Goal: Information Seeking & Learning: Find specific fact

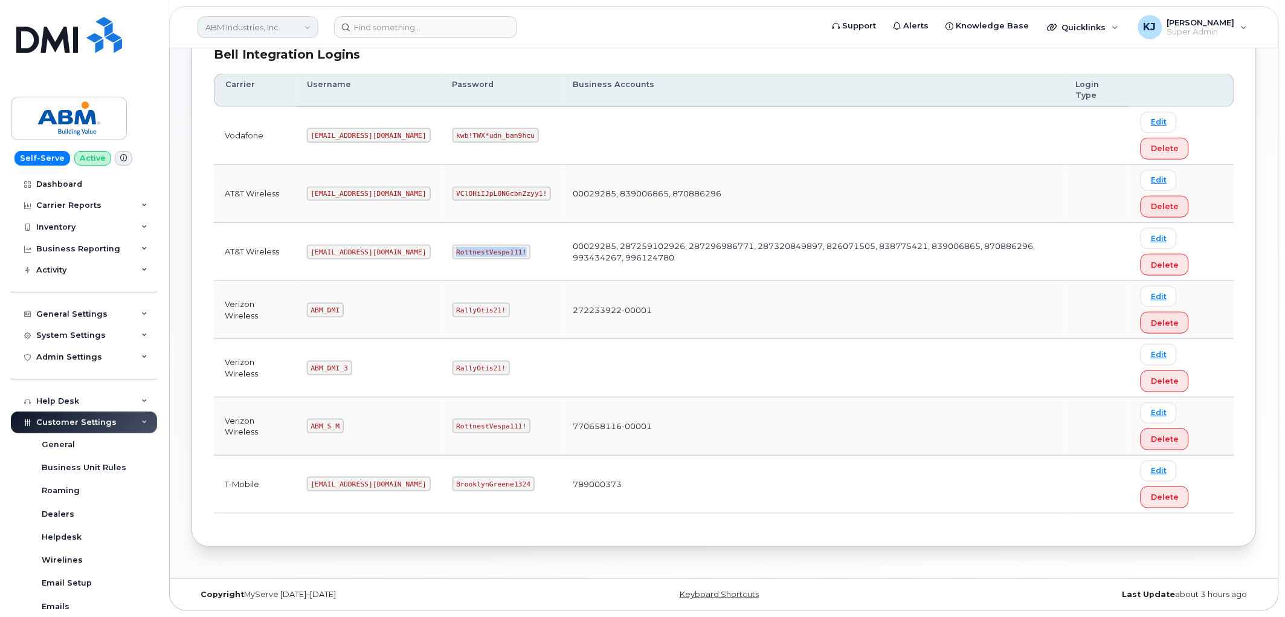
scroll to position [201, 0]
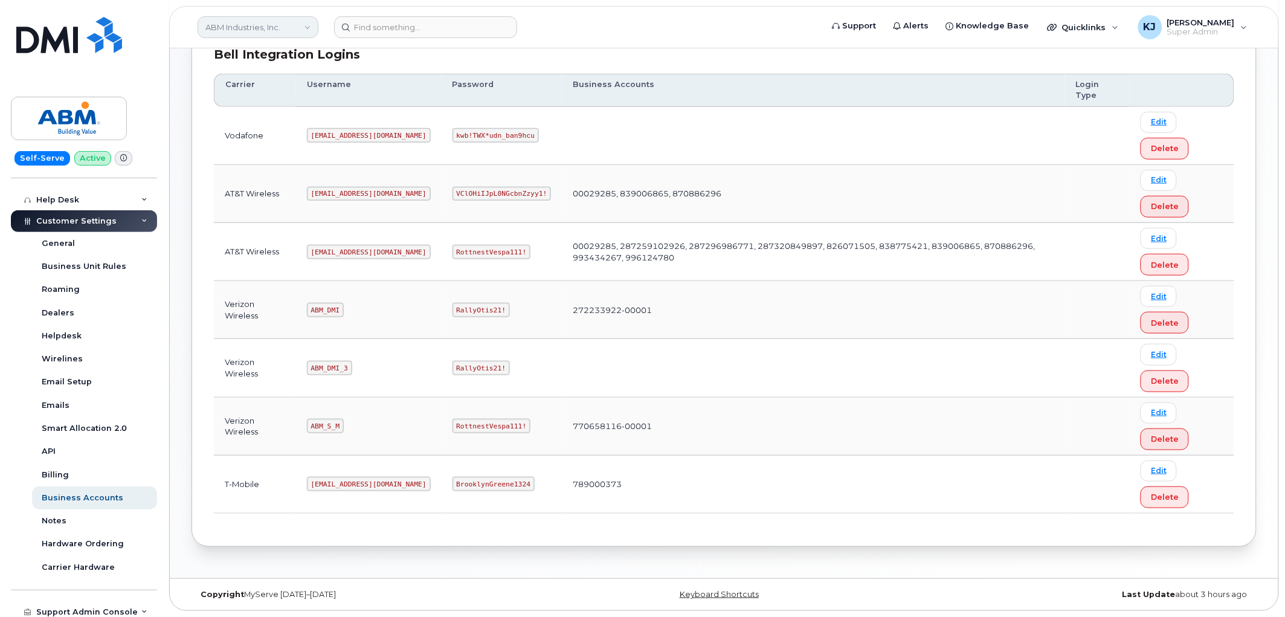
click at [233, 26] on link "ABM Industries, Inc." at bounding box center [258, 27] width 121 height 22
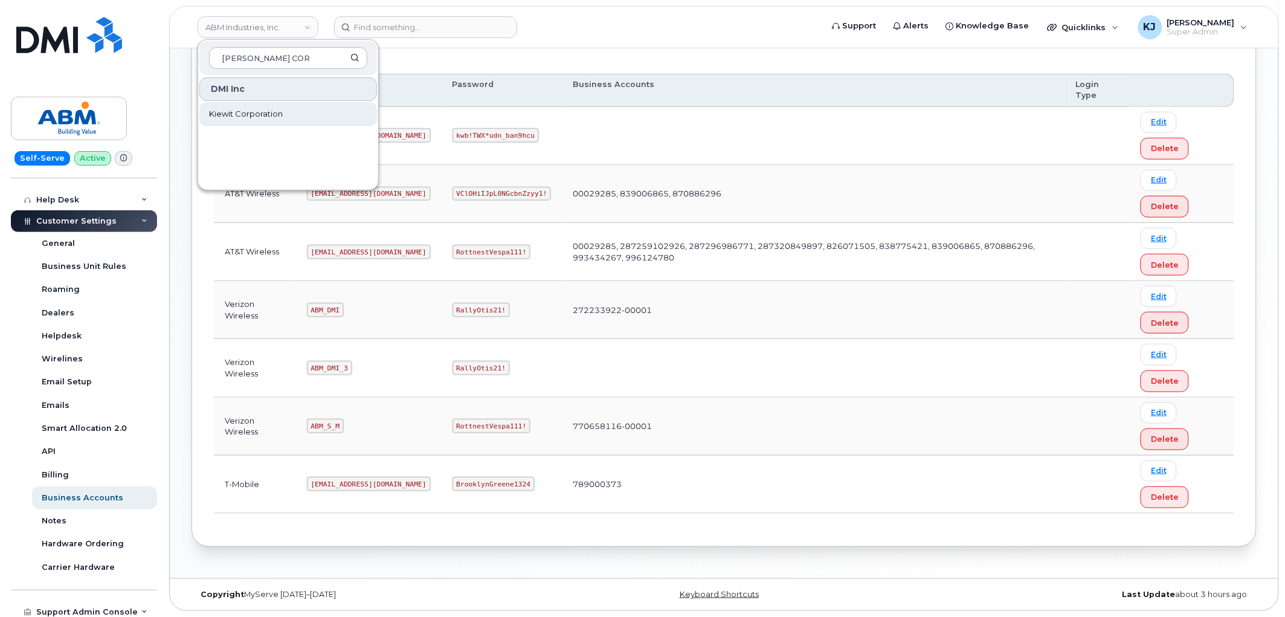
type input "KIEWIT COR"
click at [278, 117] on span "Kiewit Corporation" at bounding box center [246, 114] width 74 height 12
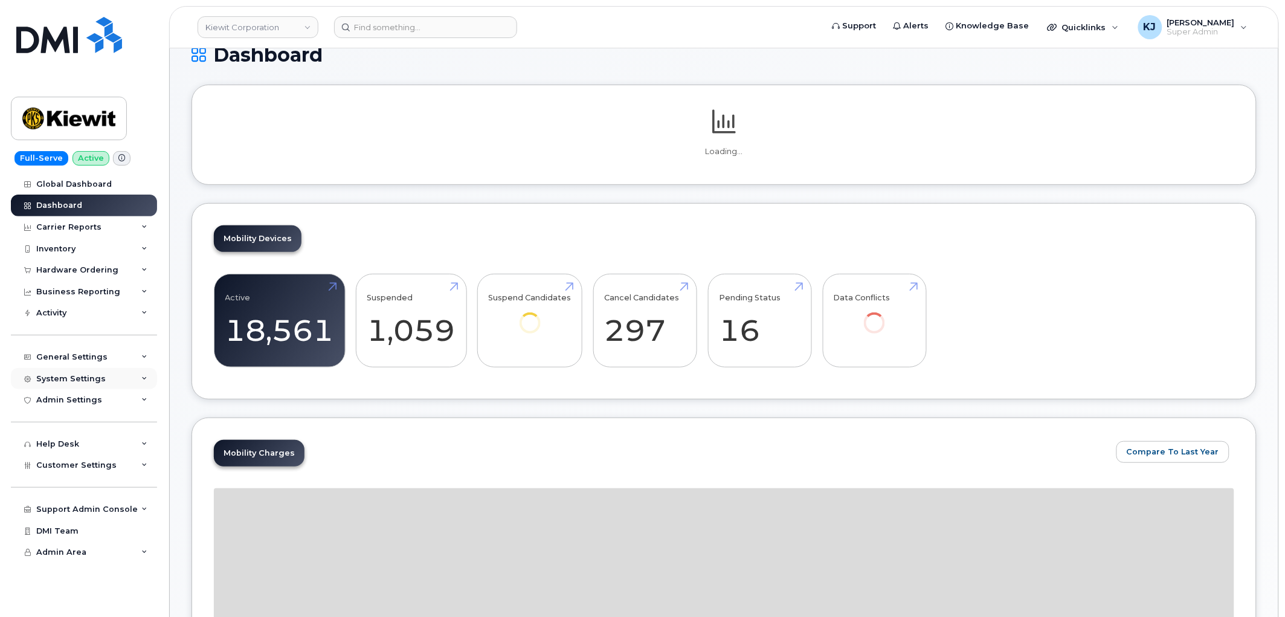
scroll to position [201, 0]
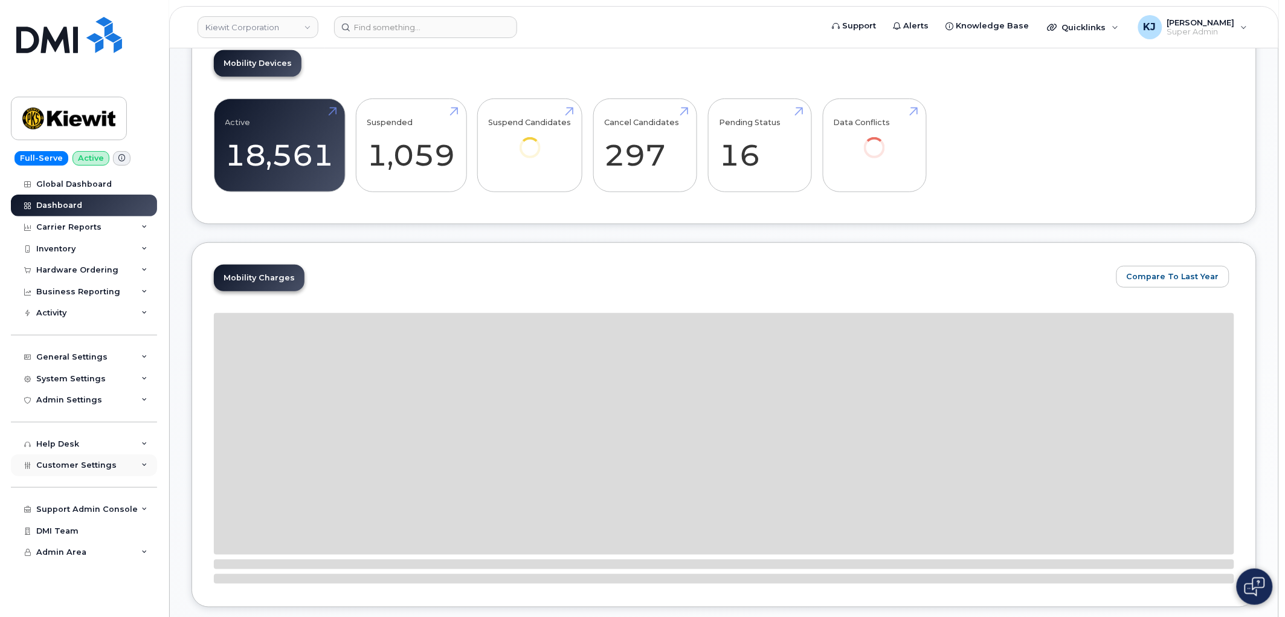
click at [95, 463] on span "Customer Settings" at bounding box center [76, 464] width 80 height 9
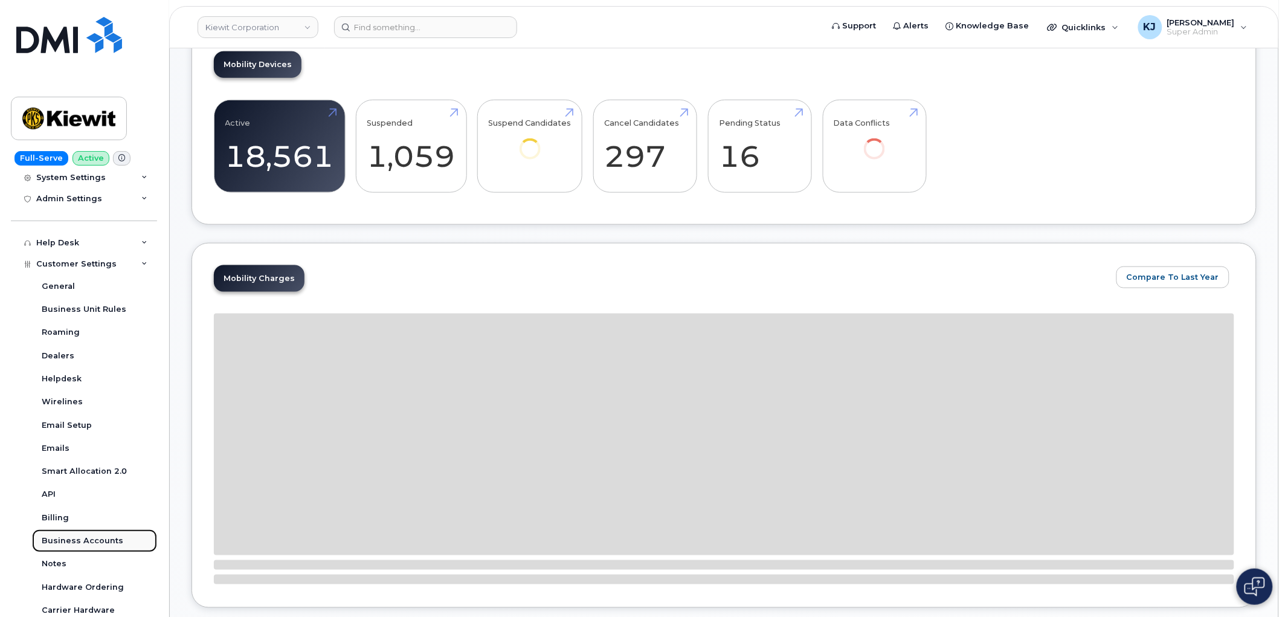
click at [92, 538] on div "Business Accounts" at bounding box center [83, 540] width 82 height 11
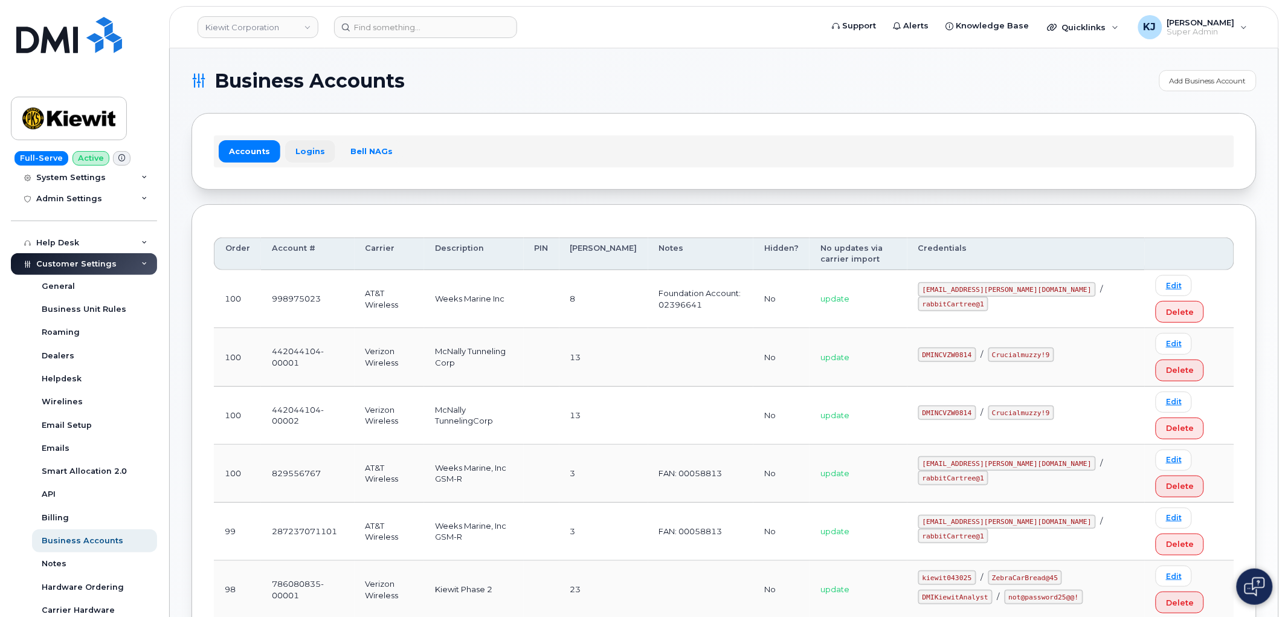
click at [312, 157] on link "Logins" at bounding box center [310, 151] width 50 height 22
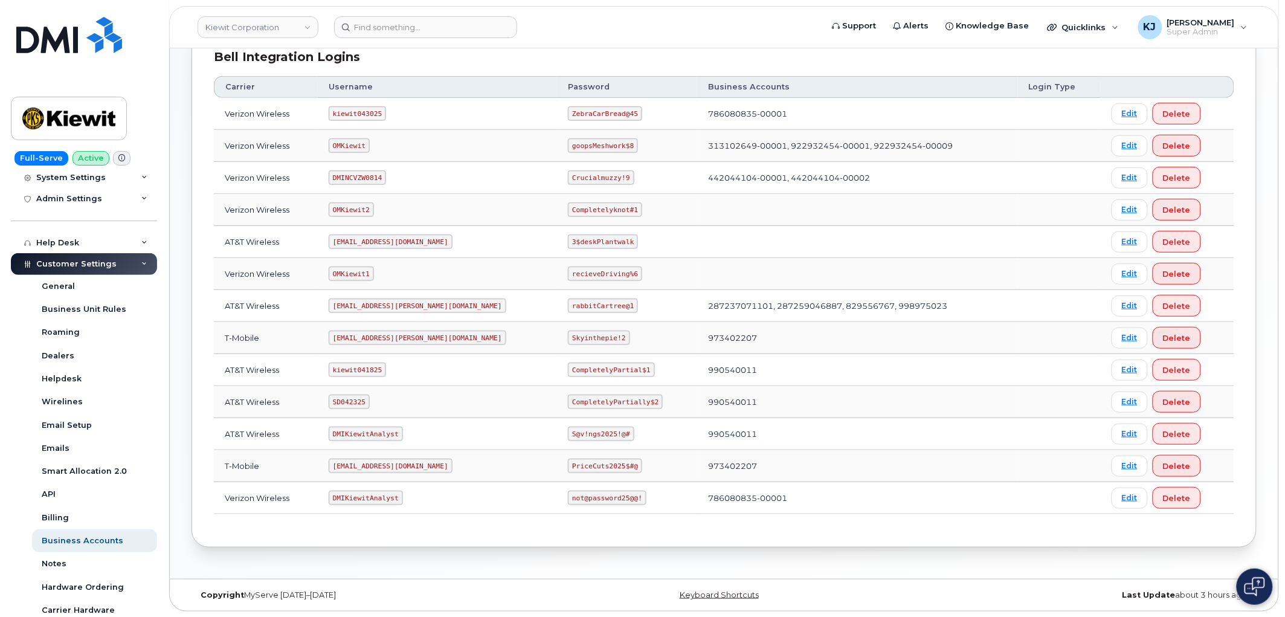
scroll to position [179, 0]
drag, startPoint x: 372, startPoint y: 397, endPoint x: 324, endPoint y: 403, distance: 48.6
click at [324, 417] on tr "AT&T Wireless SD042325 CompletelyPartially$2 990540011 Edit Delete" at bounding box center [724, 433] width 1020 height 32
copy tr "SD042325"
click at [568, 401] on code "CompletelyPartially$2" at bounding box center [615, 401] width 95 height 14
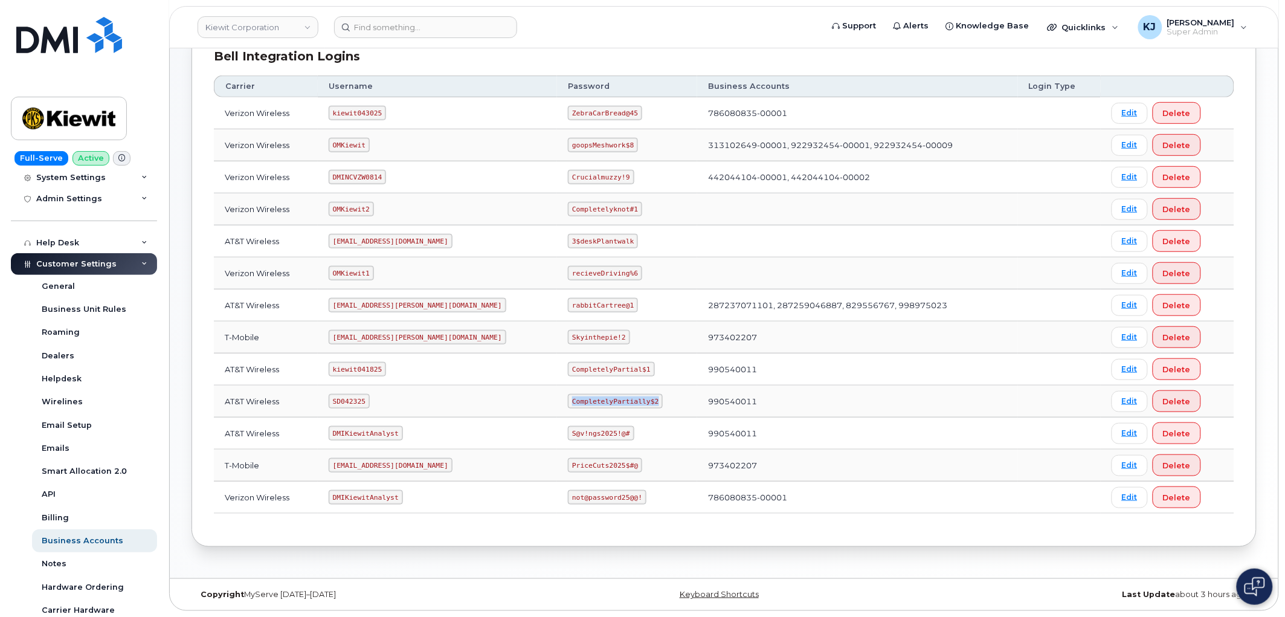
drag, startPoint x: 526, startPoint y: 397, endPoint x: 615, endPoint y: 401, distance: 88.9
click at [615, 401] on td "CompletelyPartially$2" at bounding box center [627, 401] width 140 height 32
copy code "CompletelyPartially$2"
click at [353, 108] on code "kiewit043025" at bounding box center [357, 113] width 57 height 14
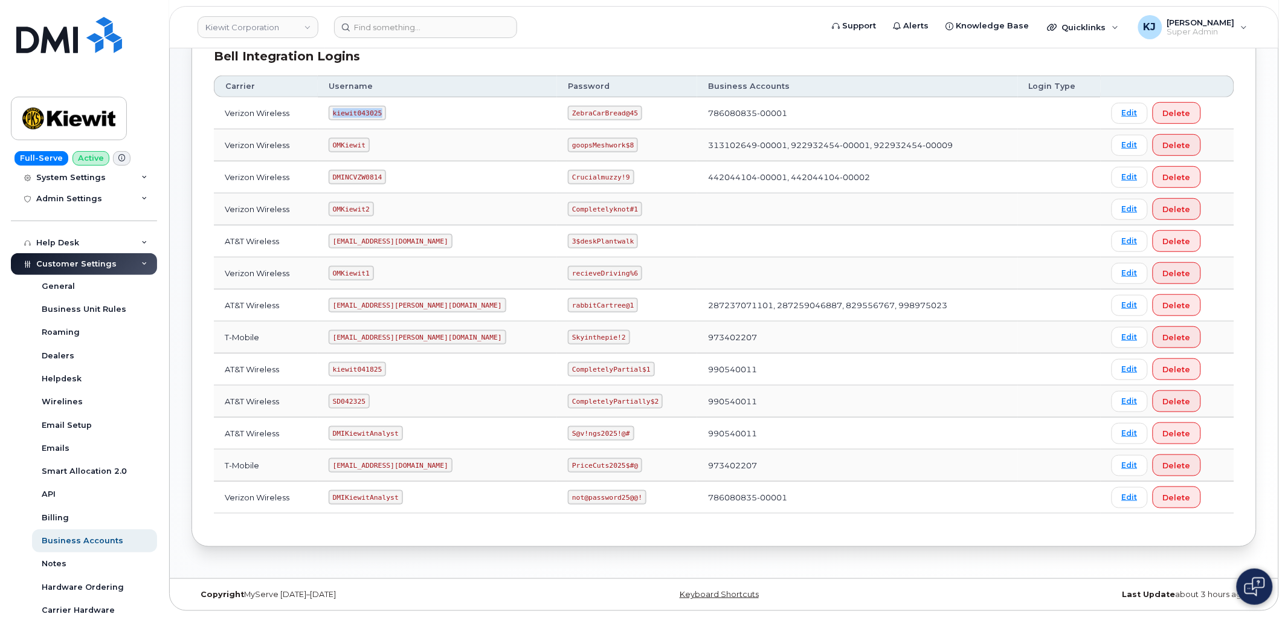
copy code "kiewit043025"
drag, startPoint x: 527, startPoint y: 109, endPoint x: 588, endPoint y: 114, distance: 60.6
click at [588, 114] on code "ZebraCarBread@45" at bounding box center [605, 113] width 74 height 14
copy code "ZebraCarBread@45"
drag, startPoint x: 388, startPoint y: 176, endPoint x: 309, endPoint y: 172, distance: 78.6
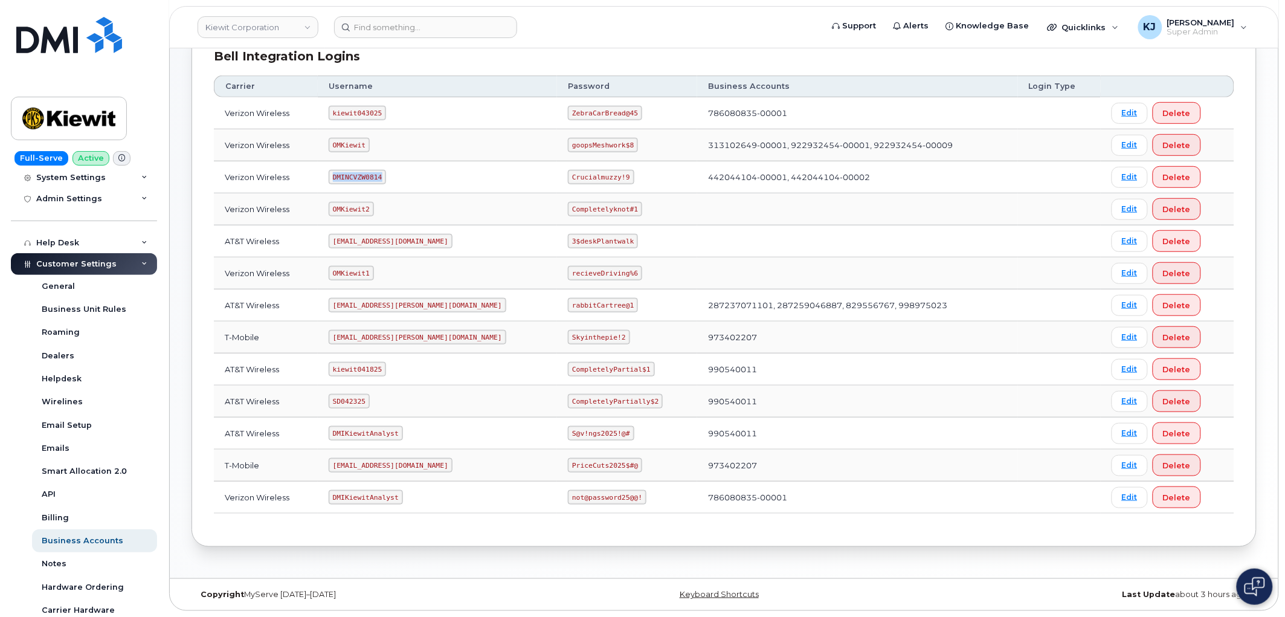
click at [309, 193] on tr "Verizon Wireless DMINCVZW0814 Crucialmuzzy!9 442044104-00001, 442044104-00002 E…" at bounding box center [724, 209] width 1020 height 32
copy tr "DMINCVZW0814"
drag, startPoint x: 528, startPoint y: 173, endPoint x: 581, endPoint y: 173, distance: 52.6
click at [581, 173] on code "Crucialmuzzy!9" at bounding box center [601, 177] width 66 height 14
copy code "Crucialmuzzy!9"
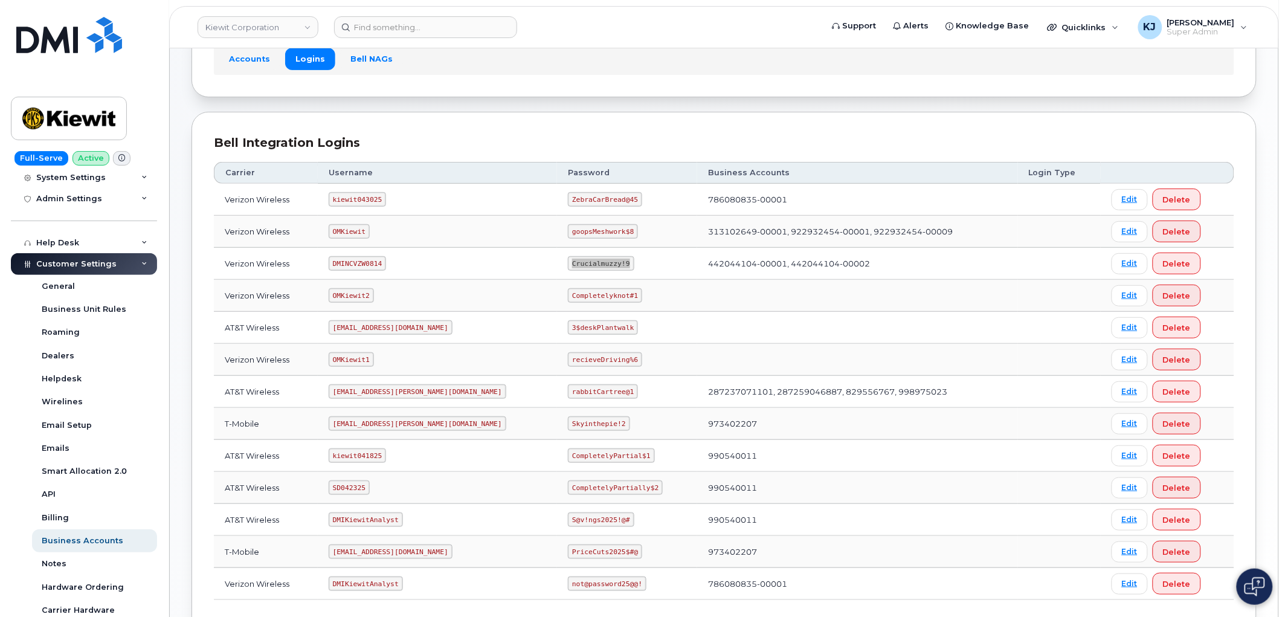
scroll to position [0, 0]
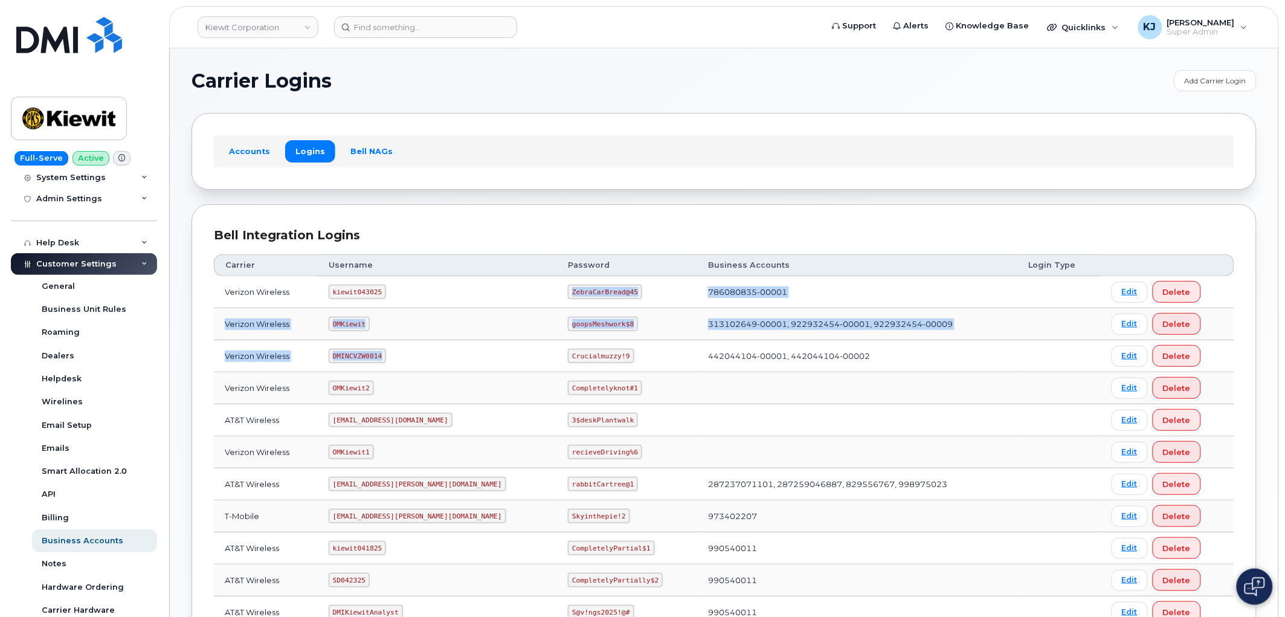
drag, startPoint x: 340, startPoint y: 146, endPoint x: 381, endPoint y: 298, distance: 157.5
click at [396, 299] on tbody "Verizon Wireless kiewit043025 ZebraCarBread@45 786080835-00001 Edit Delete Veri…" at bounding box center [724, 484] width 1020 height 416
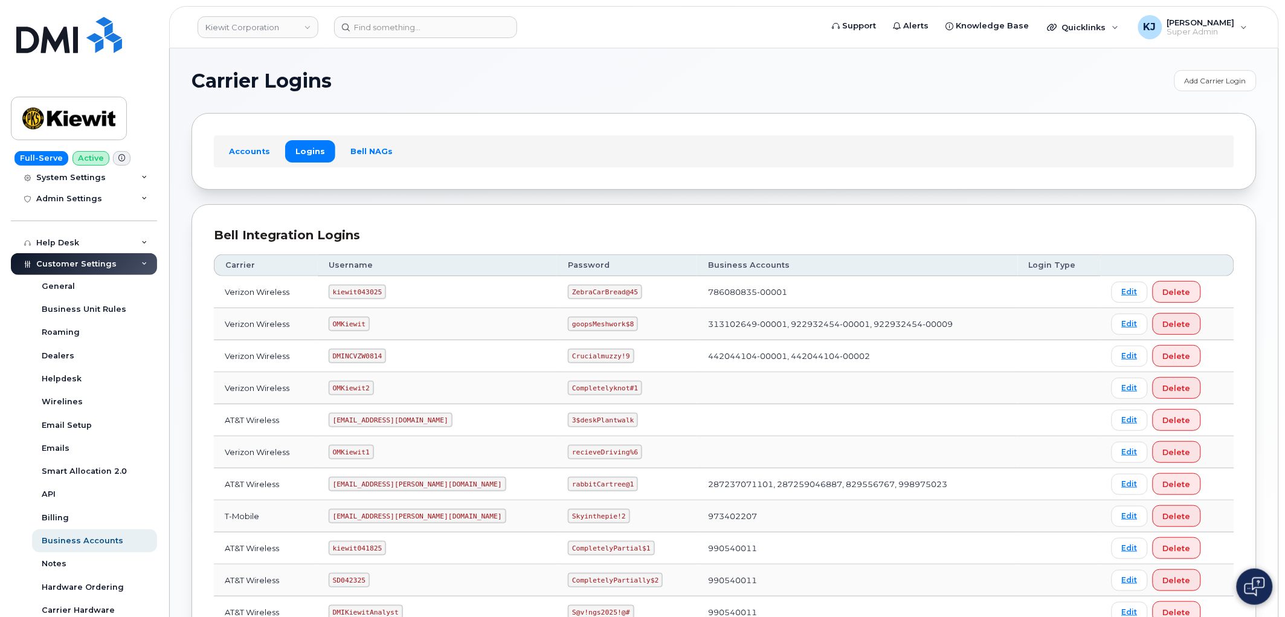
click at [383, 292] on code "kiewit043025" at bounding box center [357, 292] width 57 height 14
drag, startPoint x: 385, startPoint y: 292, endPoint x: 333, endPoint y: 288, distance: 52.7
click at [333, 288] on td "kiewit043025" at bounding box center [438, 292] width 240 height 32
copy code "kiewit043025"
drag, startPoint x: 528, startPoint y: 292, endPoint x: 588, endPoint y: 292, distance: 59.8
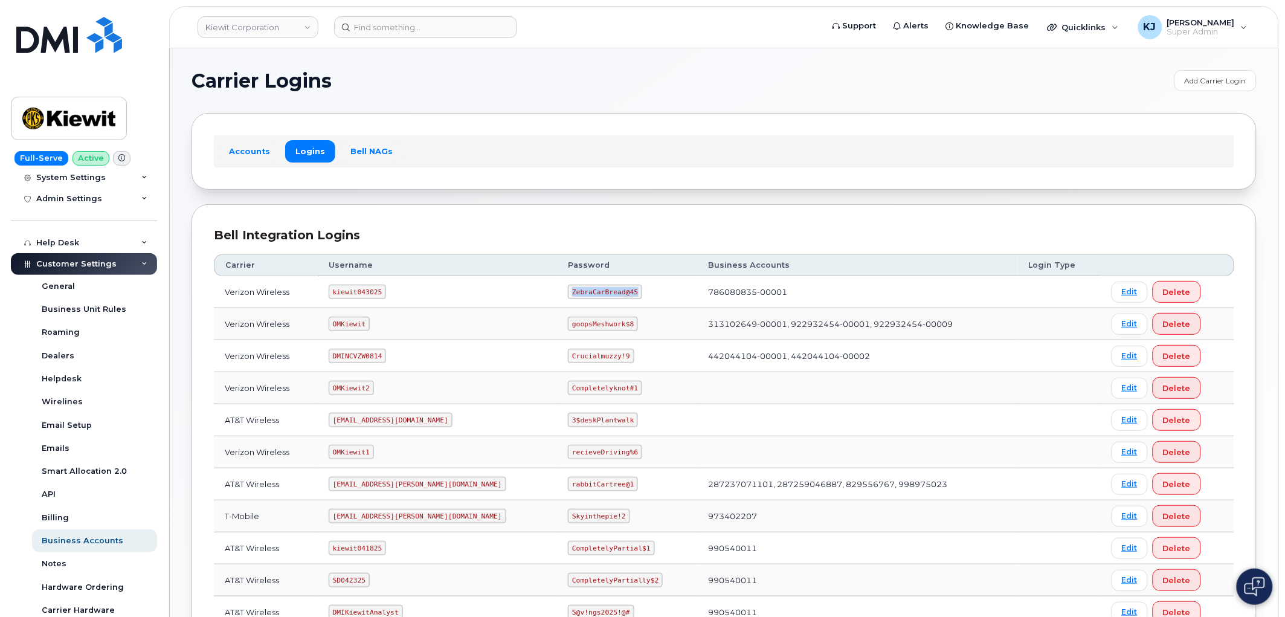
click at [588, 292] on code "ZebraCarBread@45" at bounding box center [605, 292] width 74 height 14
copy code "ZebraCarBread@45"
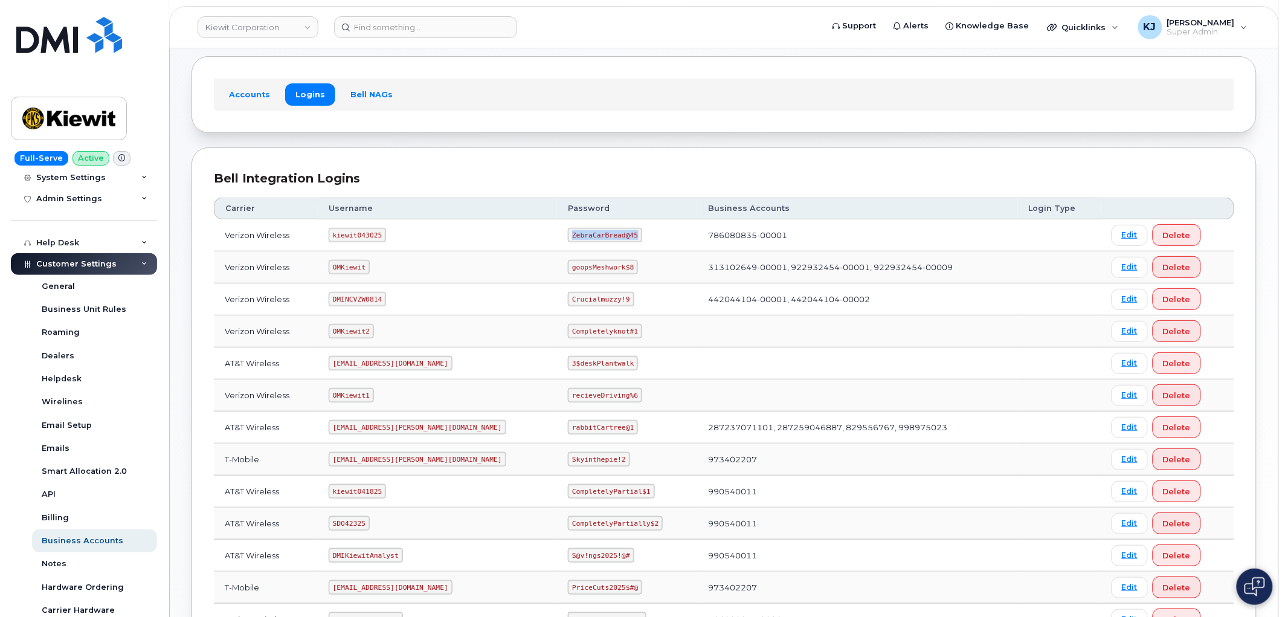
scroll to position [134, 0]
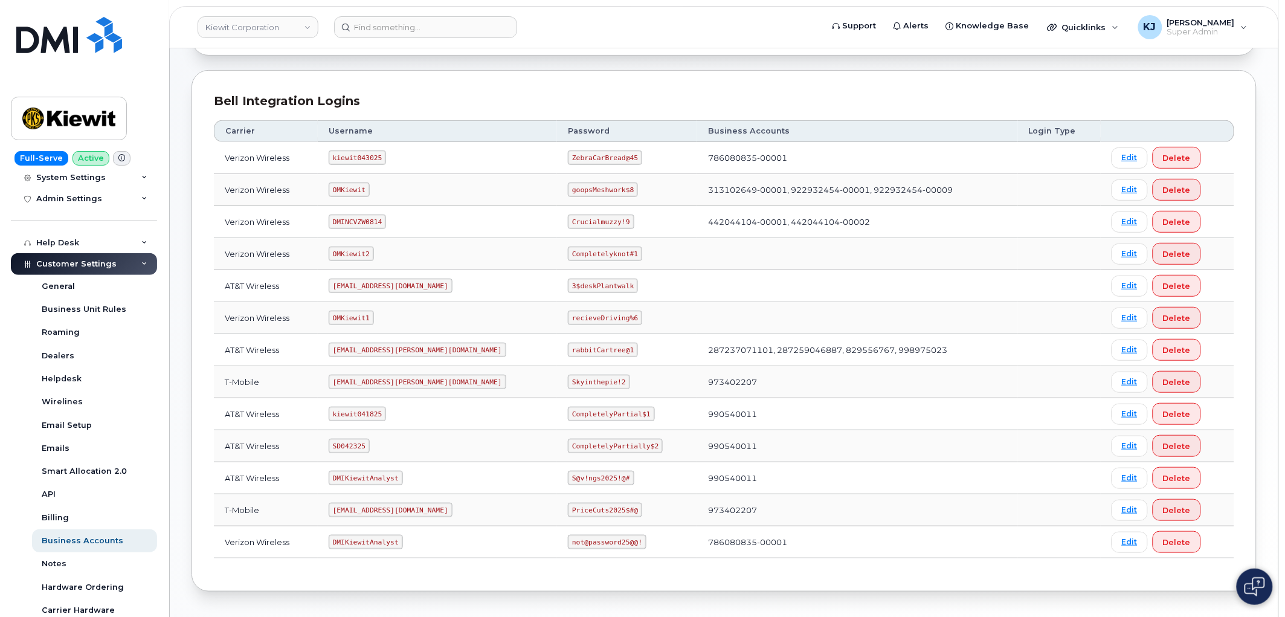
click at [367, 156] on code "kiewit043025" at bounding box center [357, 157] width 57 height 14
copy code "kiewit043025"
drag, startPoint x: 526, startPoint y: 153, endPoint x: 594, endPoint y: 161, distance: 68.6
click at [594, 161] on td "ZebraCarBread@45" at bounding box center [627, 158] width 140 height 32
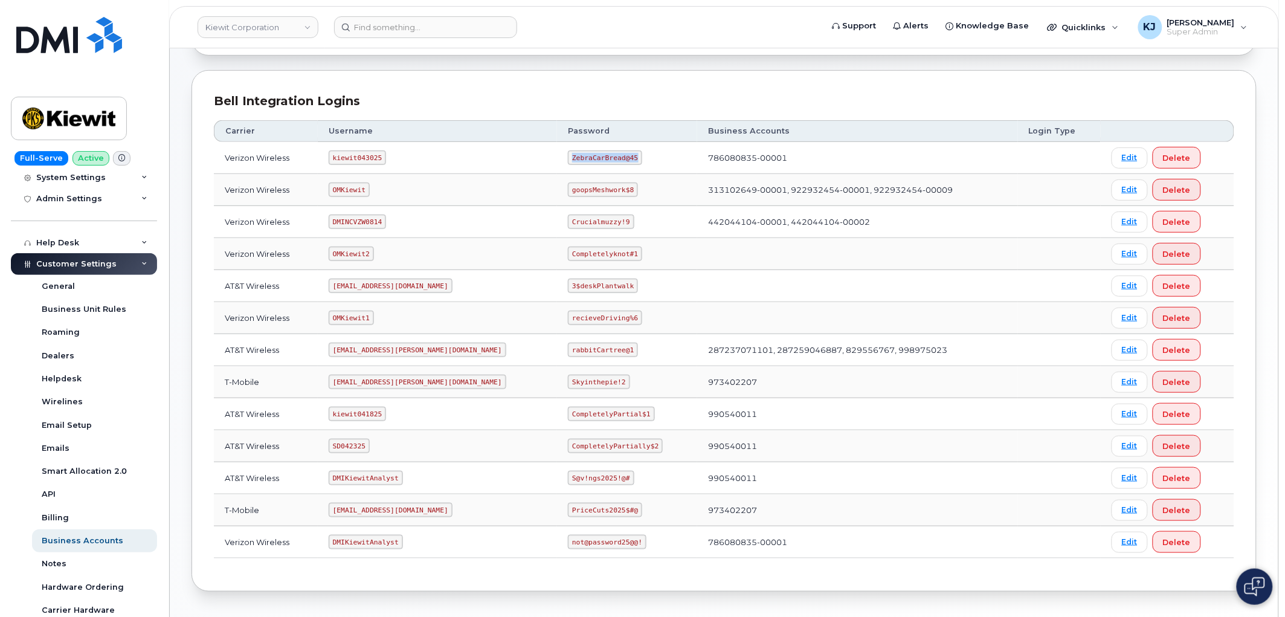
copy code "ZebraCarBread@45"
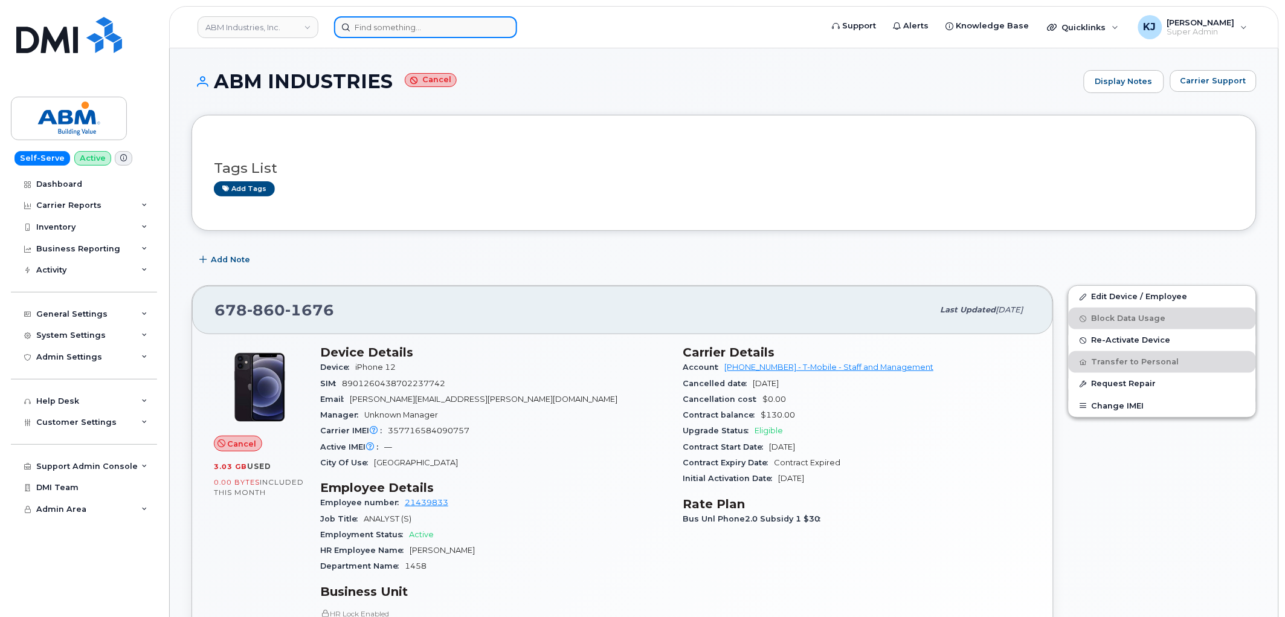
click at [375, 30] on input at bounding box center [425, 27] width 183 height 22
paste input "4402499465"
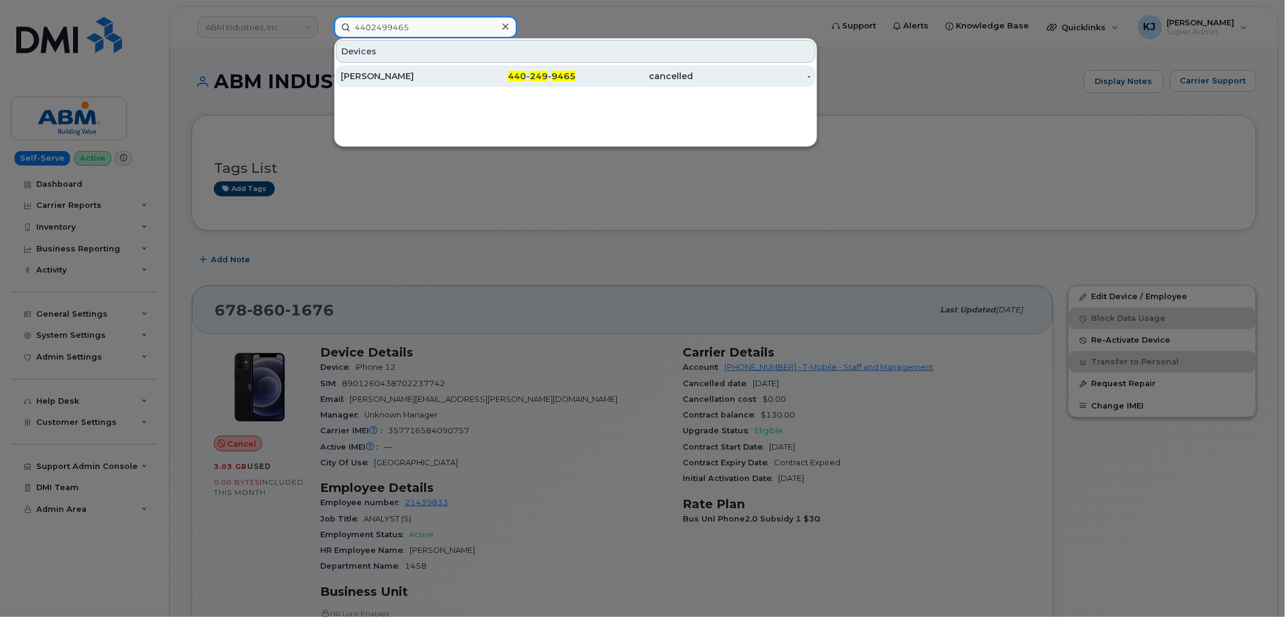
type input "4402499465"
click at [481, 77] on div "440 - 249 - 9465" at bounding box center [518, 76] width 118 height 12
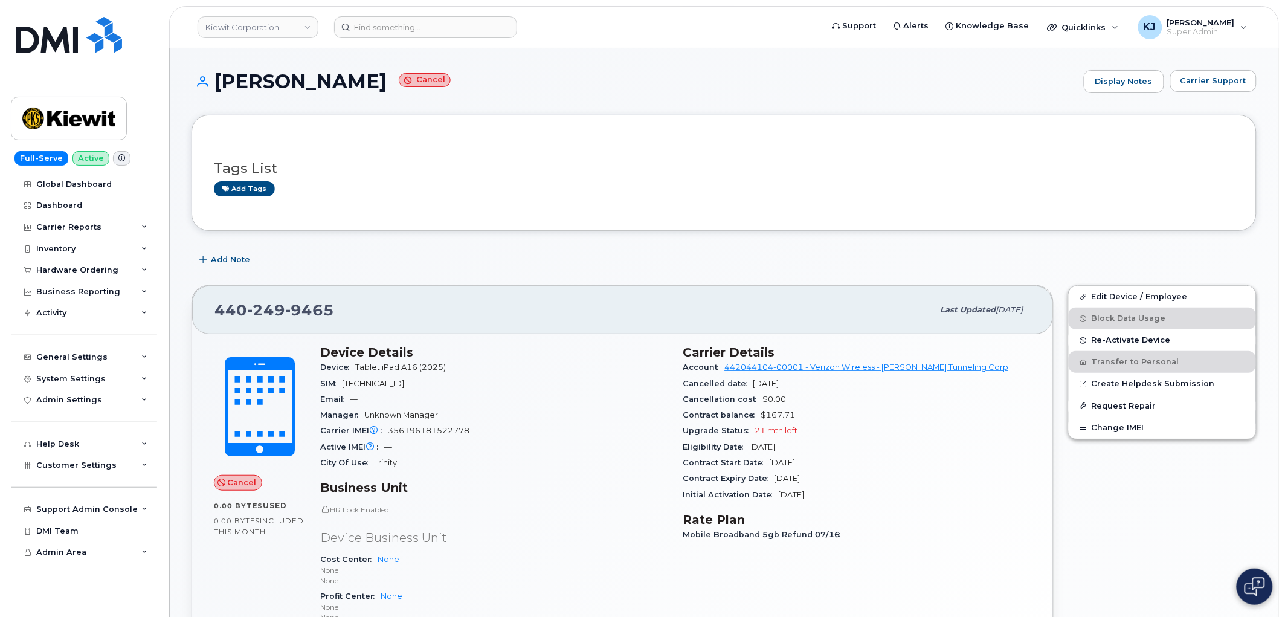
click at [396, 41] on header "Kiewit Corporation Support Alerts Knowledge Base Quicklinks Suspend / Cancel De…" at bounding box center [724, 27] width 1110 height 42
click at [401, 33] on input at bounding box center [425, 27] width 183 height 22
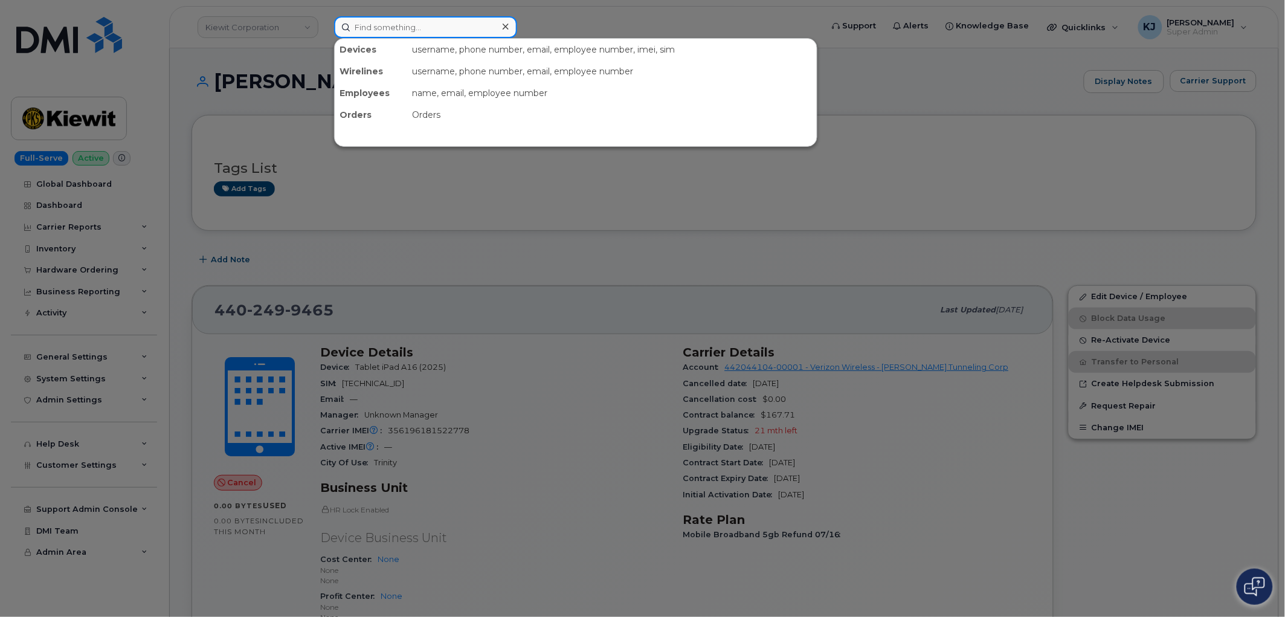
paste input "480-684-4158"
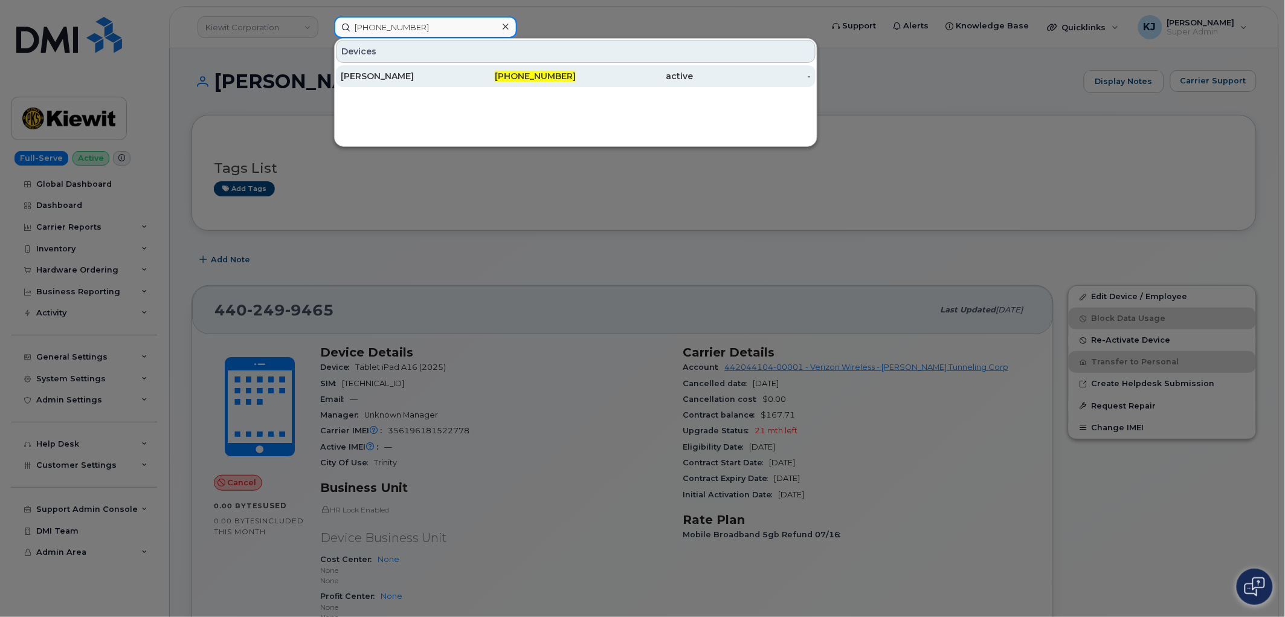
type input "480-684-4158"
click at [497, 74] on div "480-684-4158" at bounding box center [518, 76] width 118 height 12
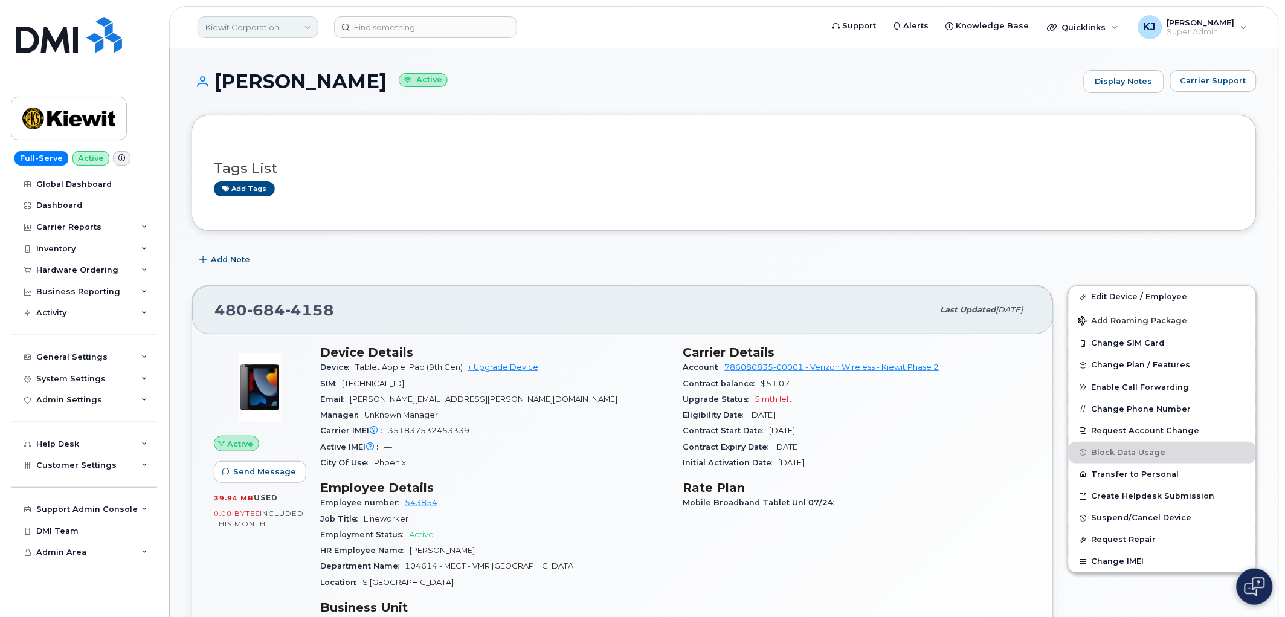
click at [293, 31] on link "Kiewit Corporation" at bounding box center [258, 27] width 121 height 22
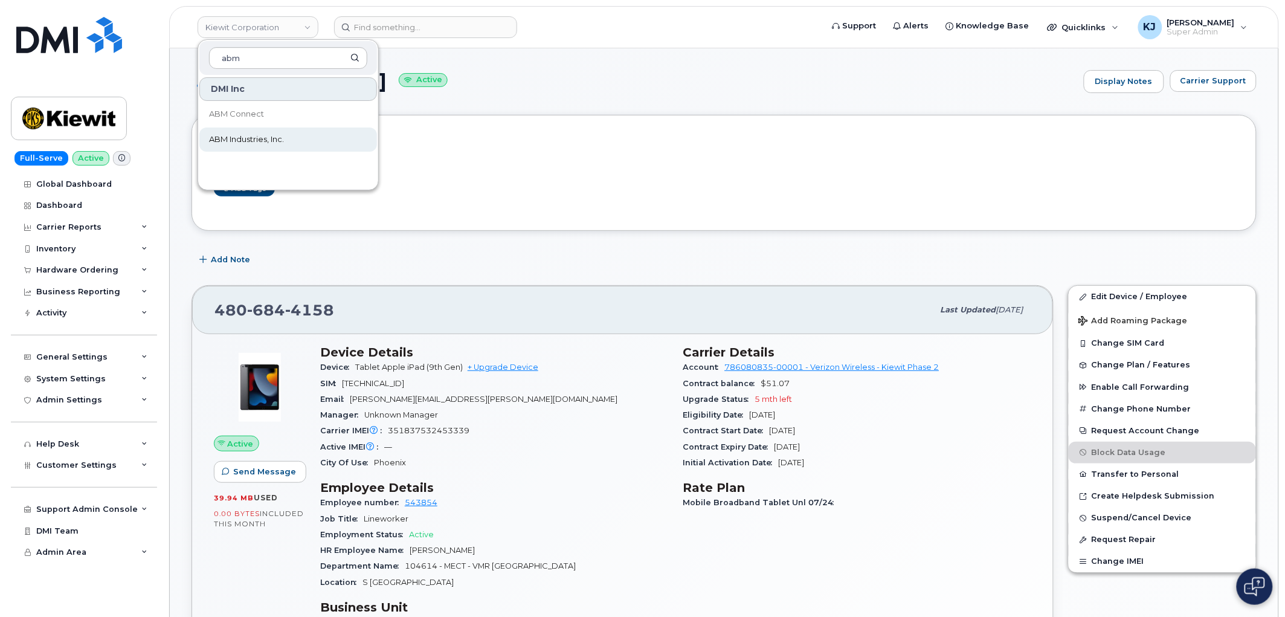
type input "abm"
click at [266, 135] on span "ABM Industries, Inc." at bounding box center [246, 140] width 75 height 12
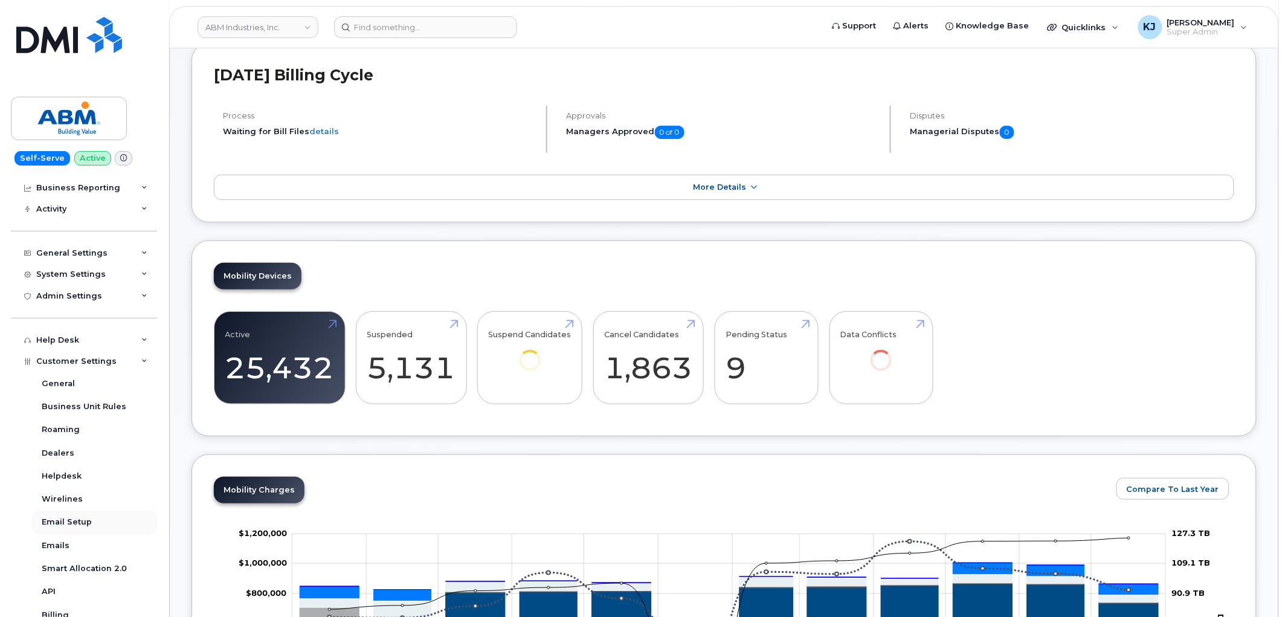
scroll to position [201, 0]
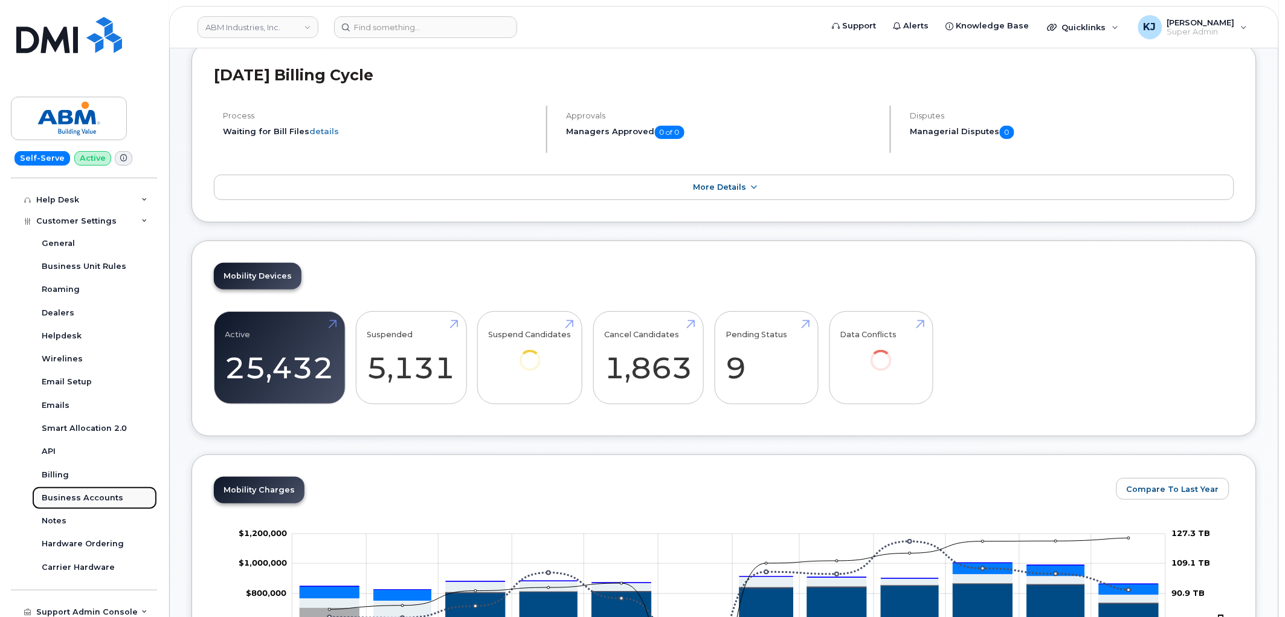
click at [95, 496] on div "Business Accounts" at bounding box center [83, 497] width 82 height 11
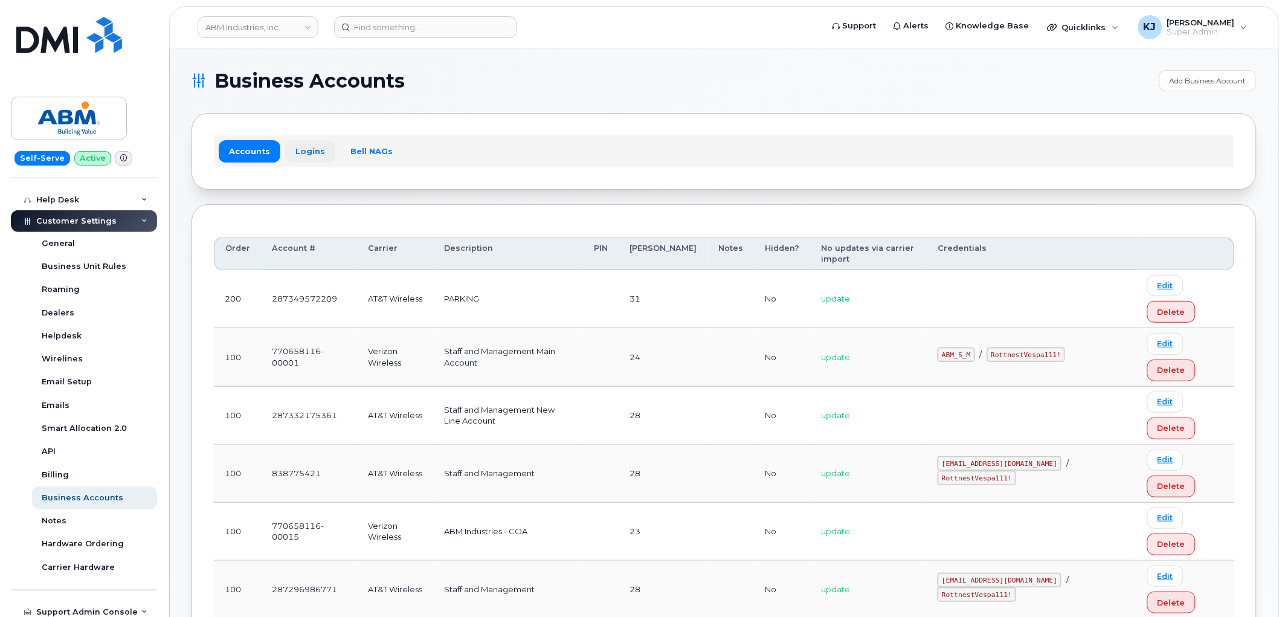
click at [309, 148] on link "Logins" at bounding box center [310, 151] width 50 height 22
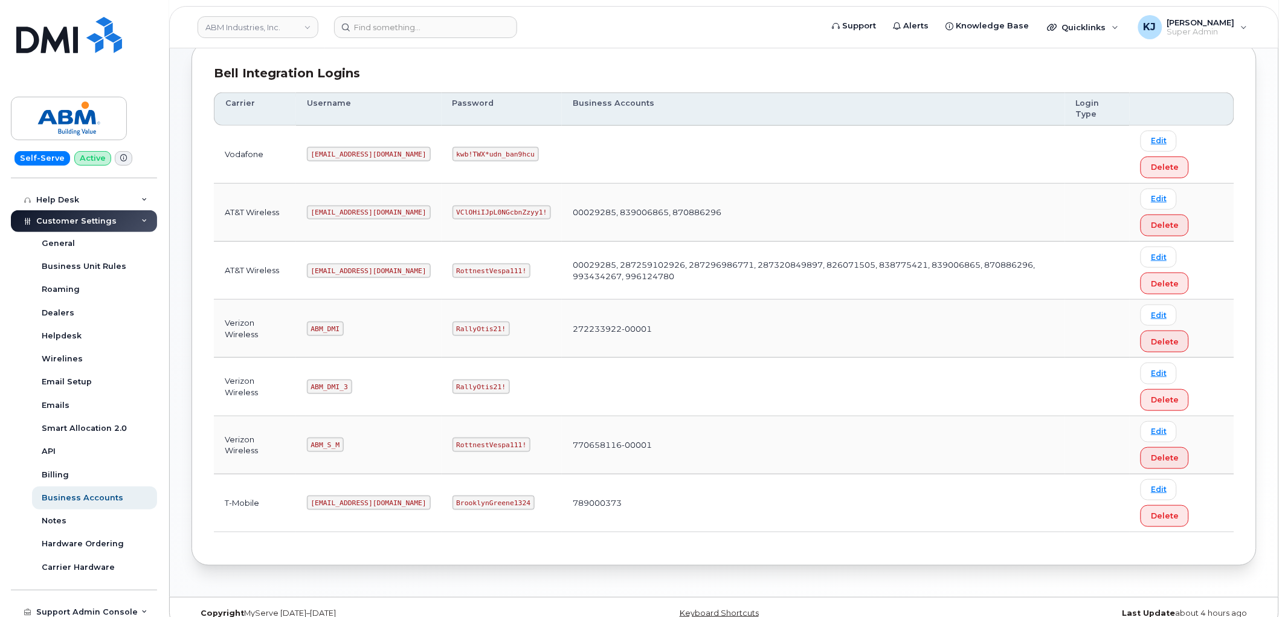
scroll to position [182, 0]
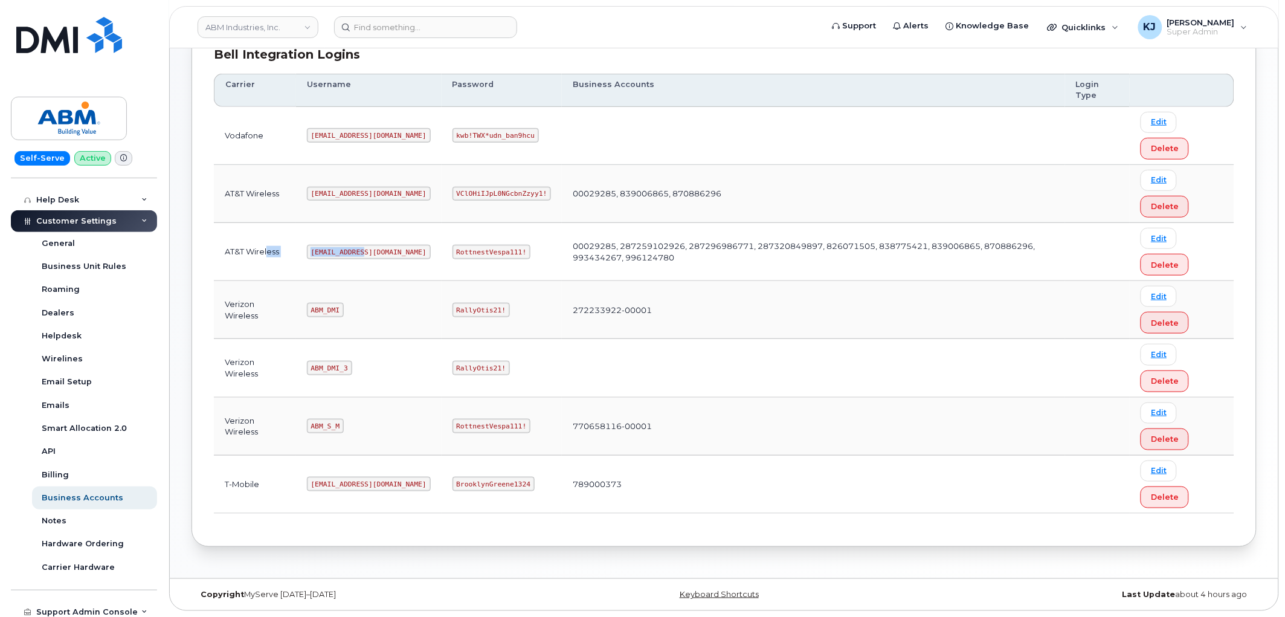
drag, startPoint x: 360, startPoint y: 251, endPoint x: 268, endPoint y: 243, distance: 92.7
click at [268, 243] on tr "AT&T Wireless abm@dminc.com RottnestVespa111! 00029285, 287259102926, 287296986…" at bounding box center [724, 252] width 1020 height 58
copy tr "ess abm@dminc.com"
click at [326, 297] on td "ABM_DMI" at bounding box center [369, 310] width 146 height 58
drag, startPoint x: 313, startPoint y: 249, endPoint x: 361, endPoint y: 248, distance: 47.7
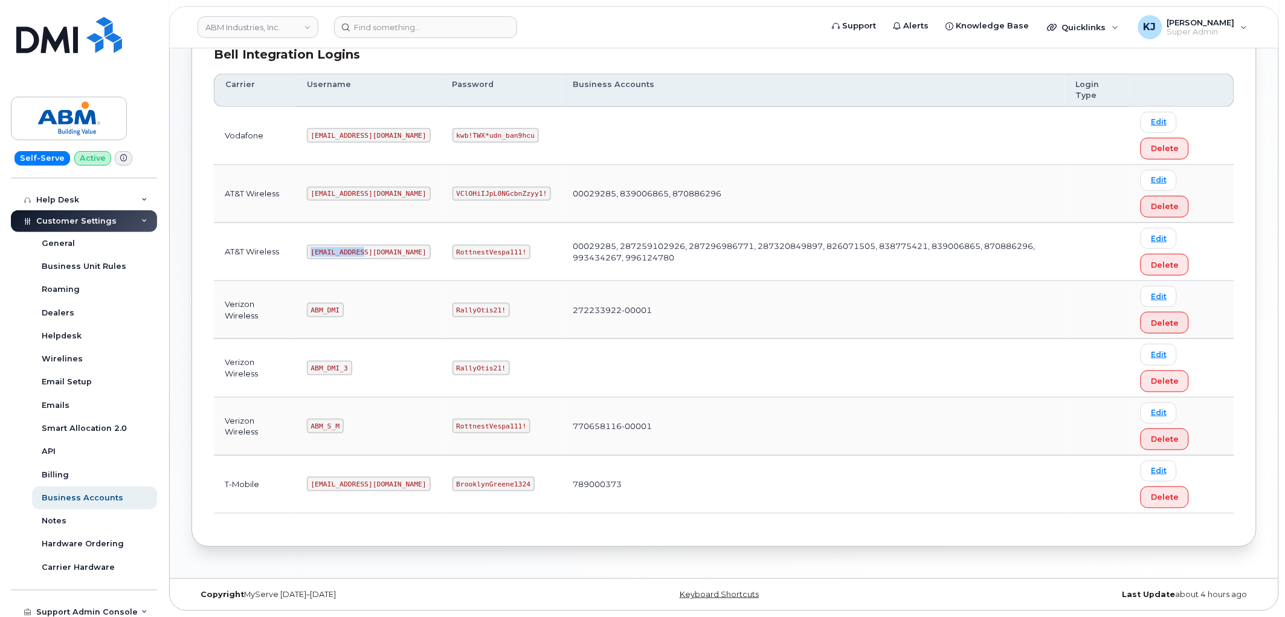
click at [361, 248] on code "abm@dminc.com" at bounding box center [369, 252] width 124 height 14
copy code "abm@dminc.com"
drag, startPoint x: 413, startPoint y: 249, endPoint x: 480, endPoint y: 254, distance: 66.6
click at [480, 254] on code "RottnestVespa111!" at bounding box center [491, 252] width 79 height 14
copy code "RottnestVespa111!"
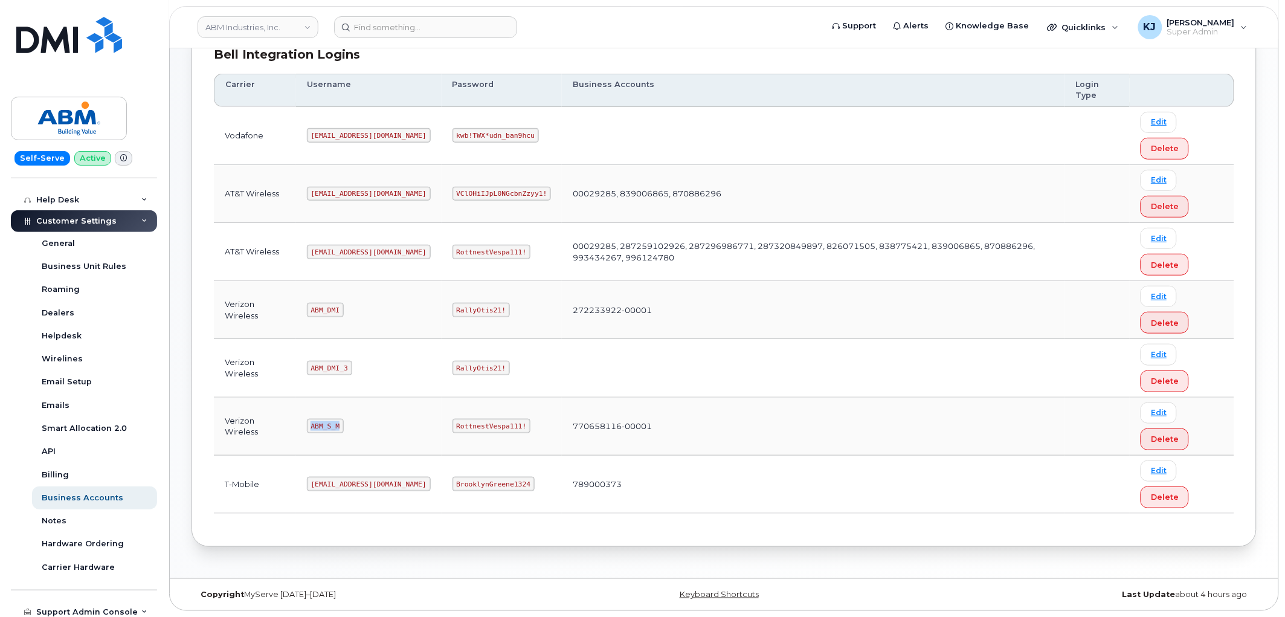
drag, startPoint x: 312, startPoint y: 423, endPoint x: 341, endPoint y: 426, distance: 29.2
click at [341, 426] on code "ABM_S_M" at bounding box center [325, 426] width 37 height 14
copy code "ABM_S_M"
drag, startPoint x: 416, startPoint y: 423, endPoint x: 477, endPoint y: 420, distance: 61.7
click at [477, 420] on code "RottnestVespa111!" at bounding box center [491, 426] width 79 height 14
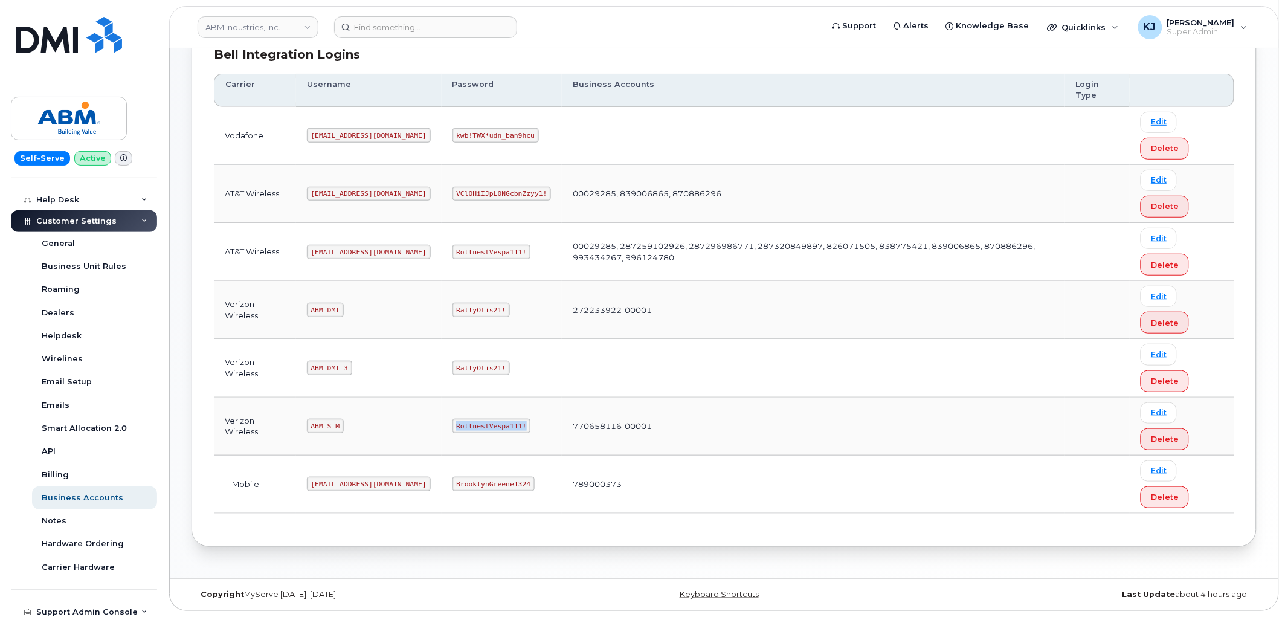
copy code "RottnestVespa111!"
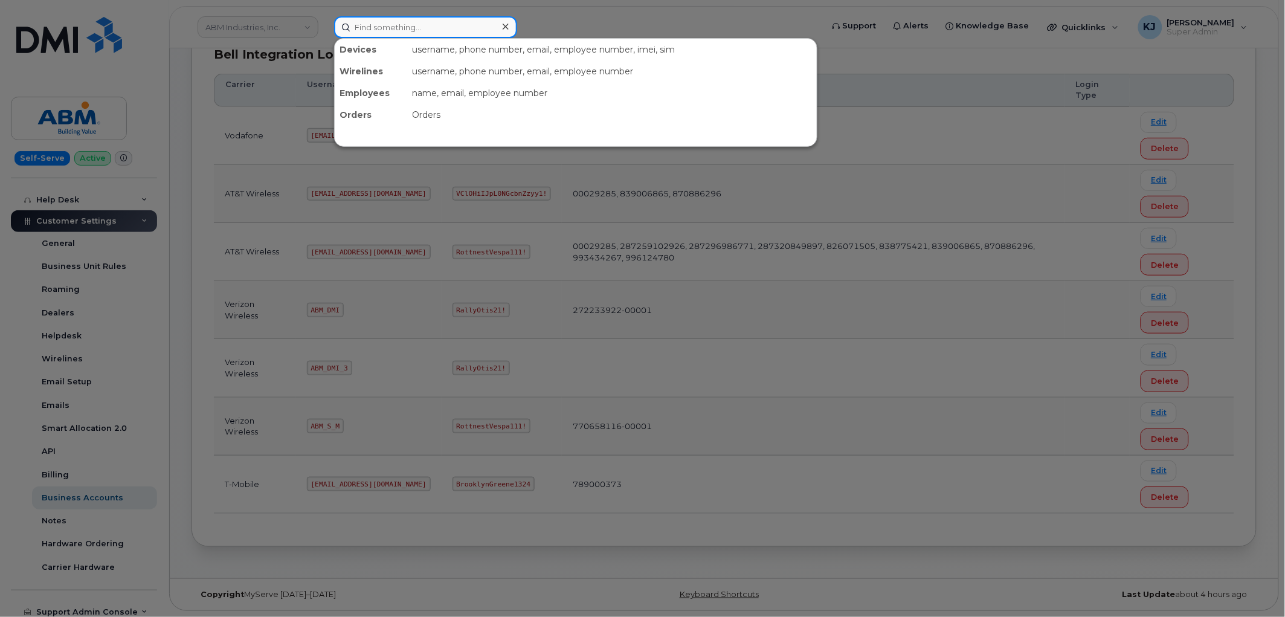
click at [395, 34] on input at bounding box center [425, 27] width 183 height 22
paste input "709-277-1512"
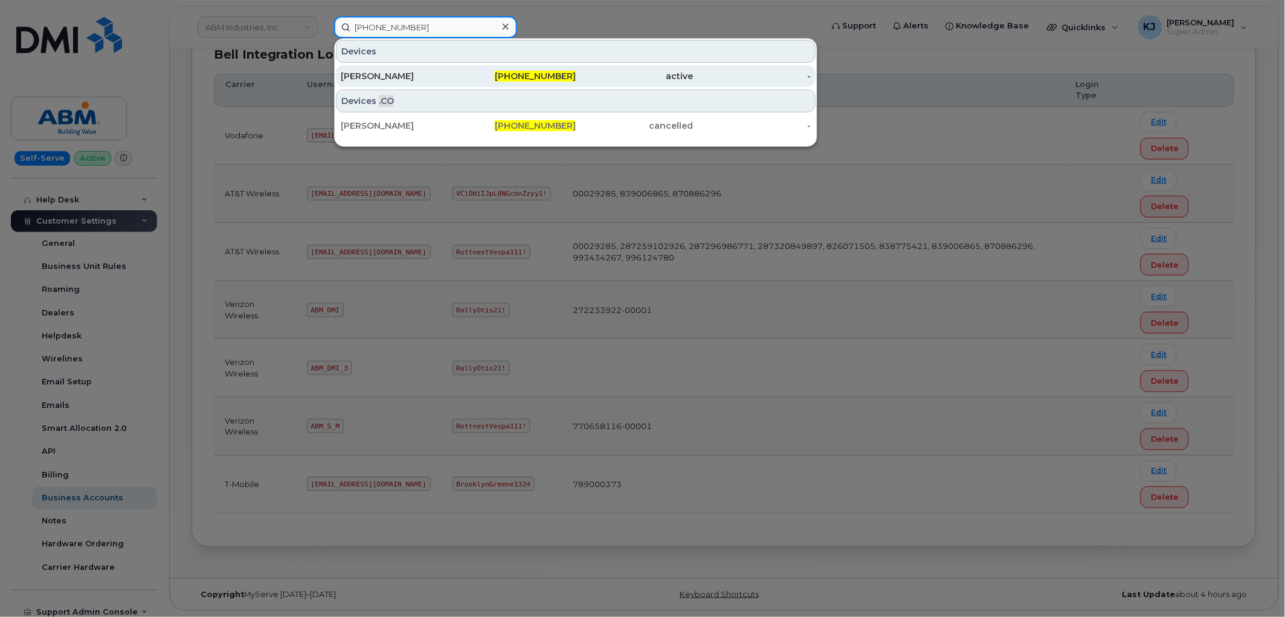
type input "709-277-1512"
click at [436, 71] on div "Glynn Smith" at bounding box center [400, 76] width 118 height 12
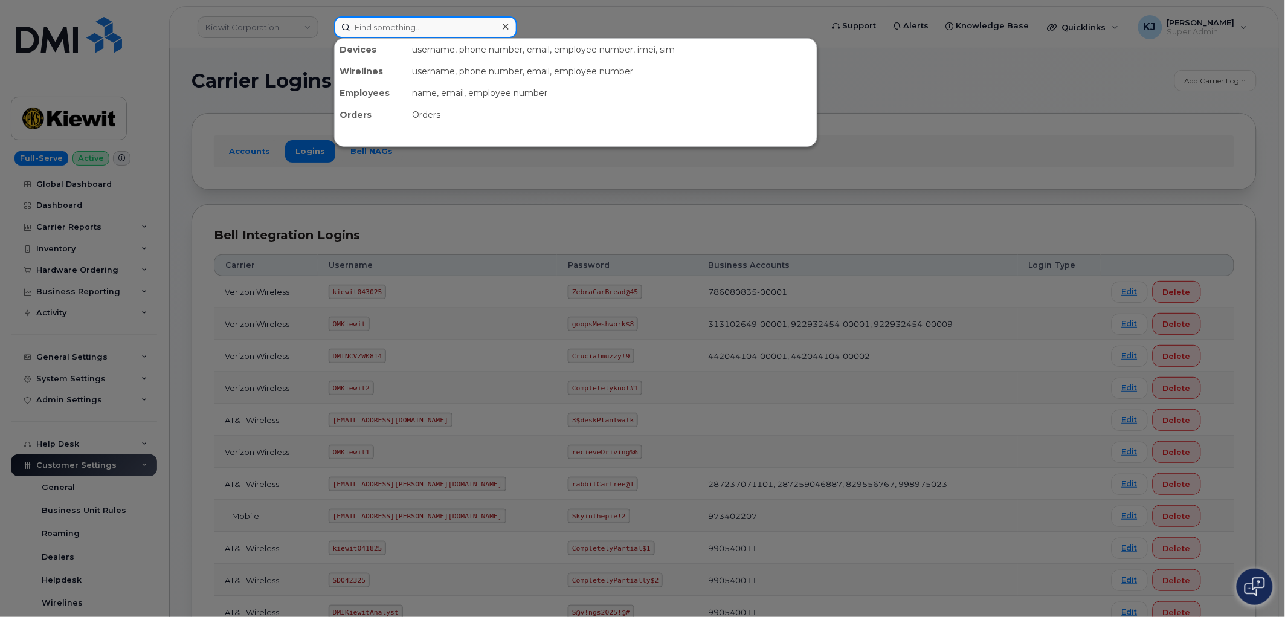
click at [418, 17] on input at bounding box center [425, 27] width 183 height 22
paste input "3065278061"
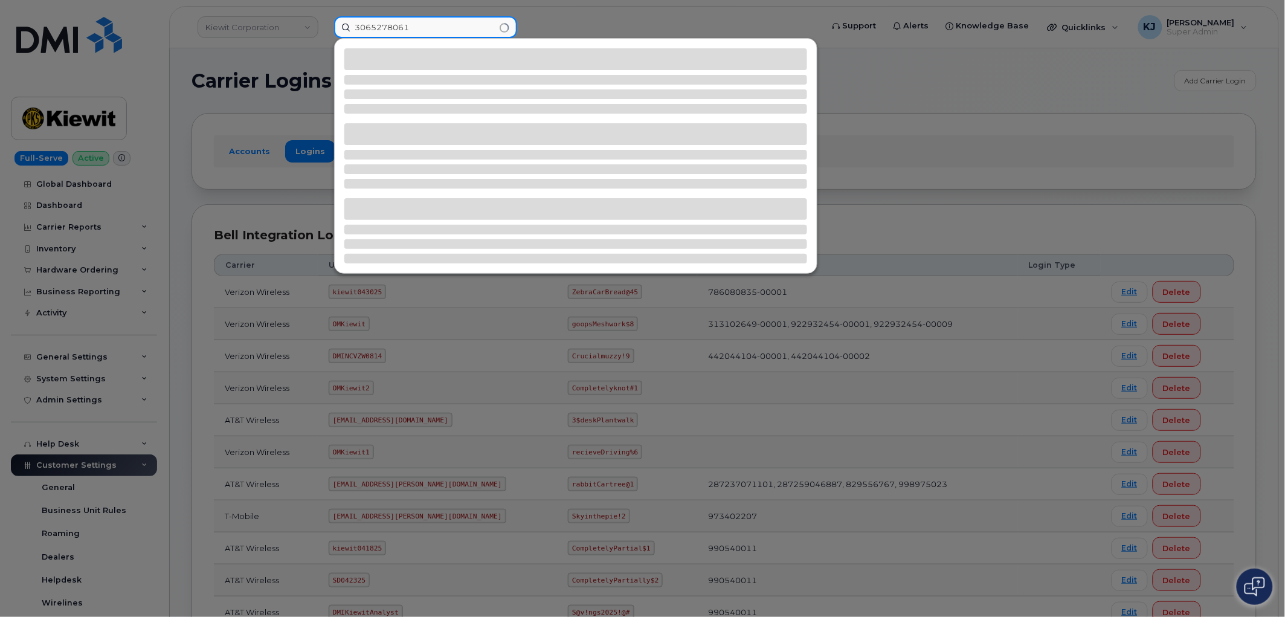
type input "3065278061"
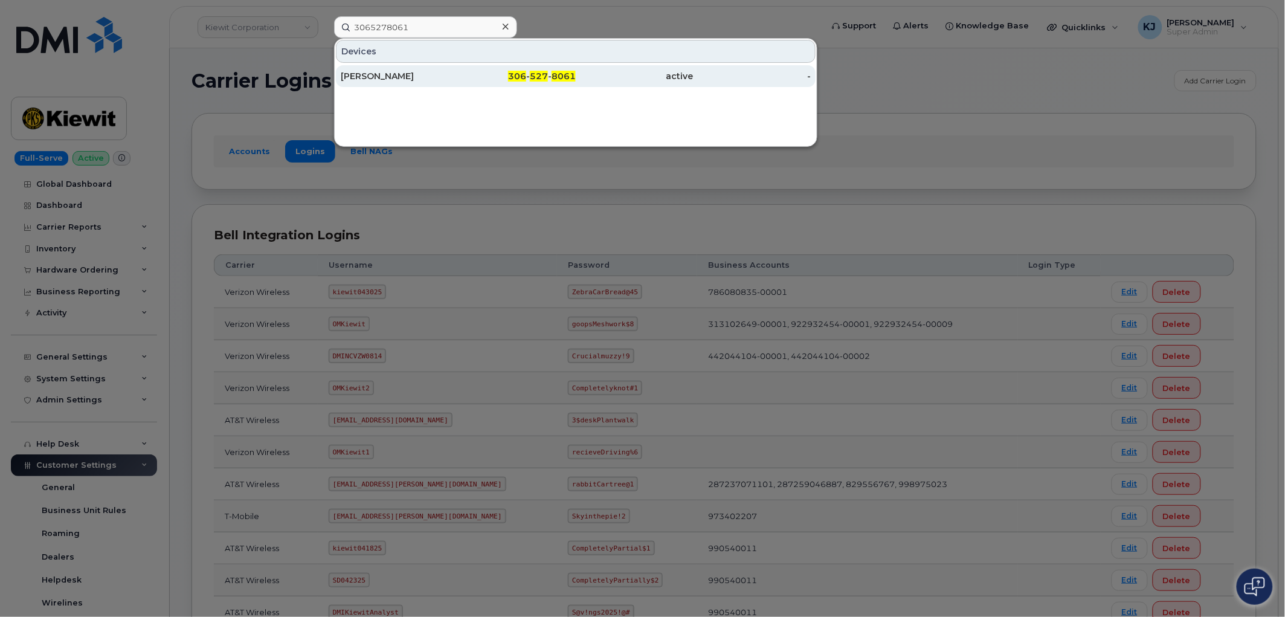
click at [469, 74] on div "306 - 527 - 8061" at bounding box center [518, 76] width 118 height 12
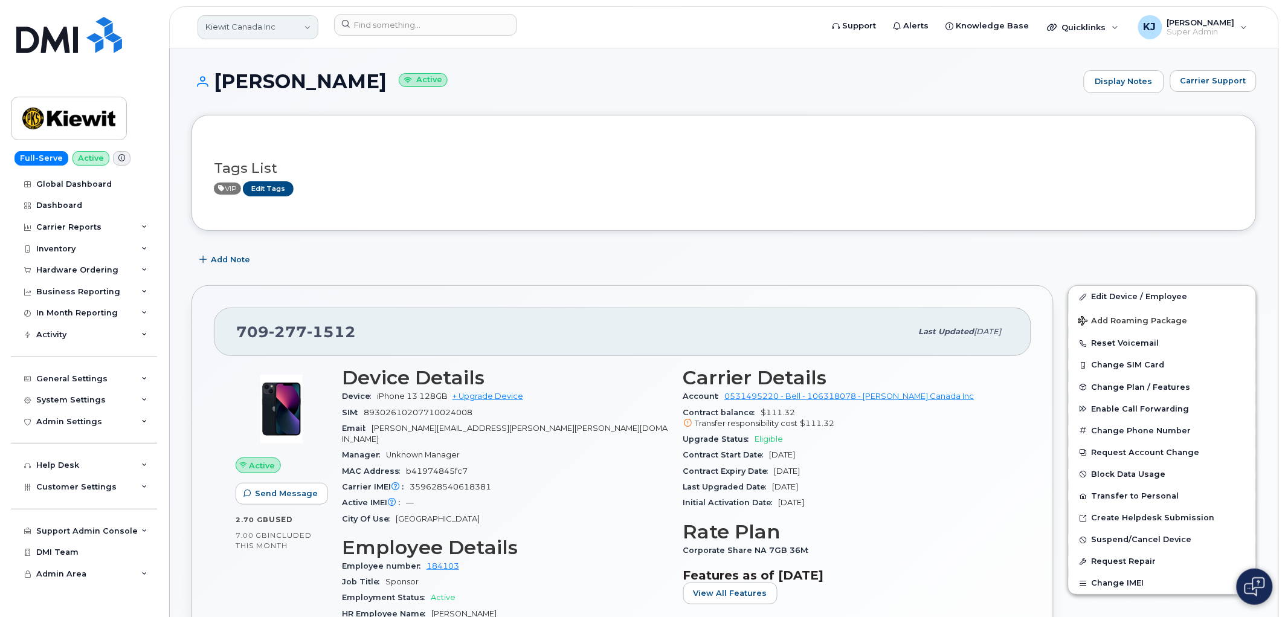
click at [214, 20] on link "Kiewit Canada Inc" at bounding box center [258, 27] width 121 height 24
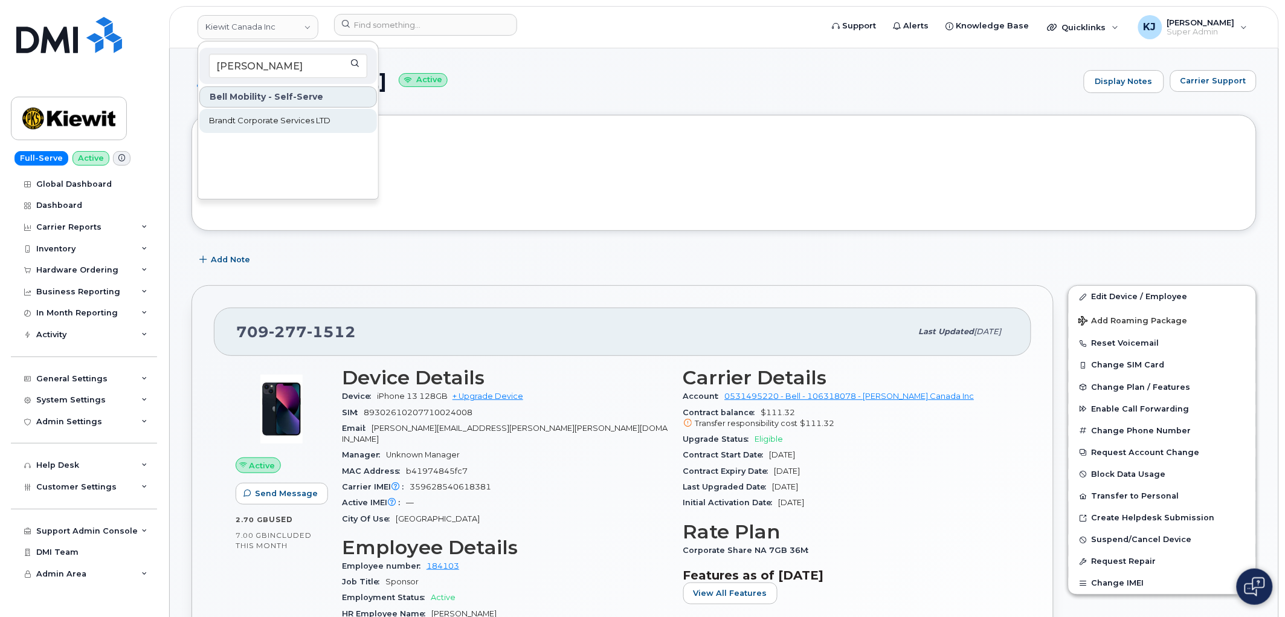
type input "[PERSON_NAME]"
click at [283, 126] on link "Brandt Corporate Services LTD" at bounding box center [288, 121] width 178 height 24
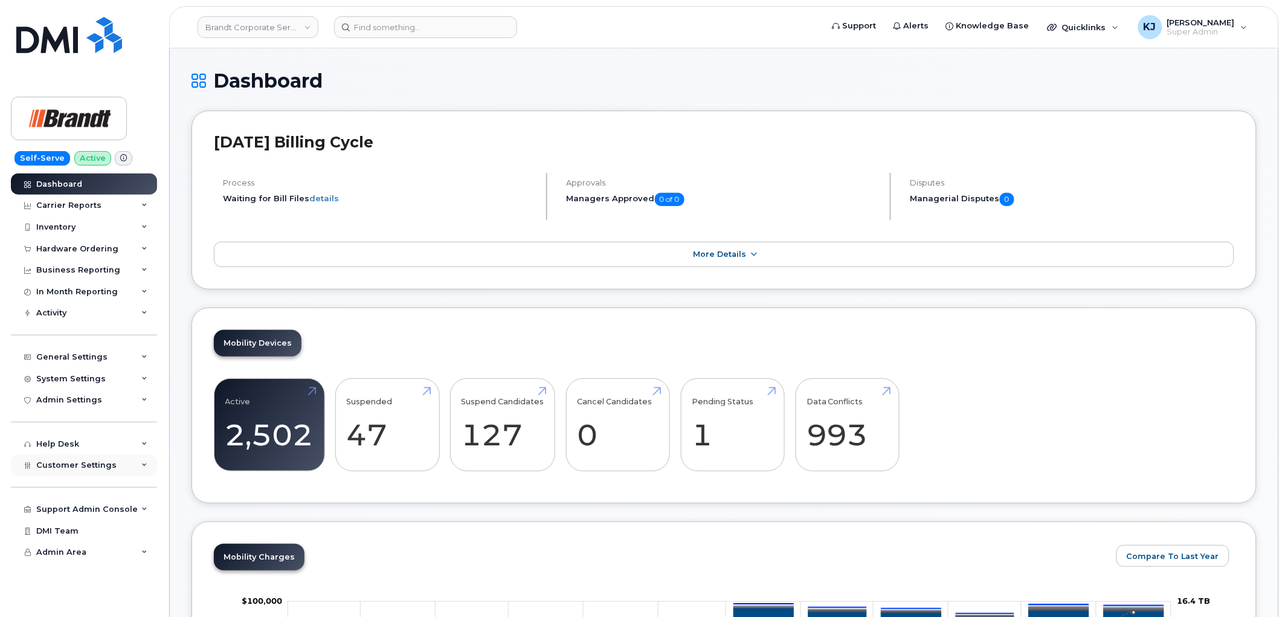
click at [113, 471] on div "Customer Settings" at bounding box center [84, 465] width 146 height 22
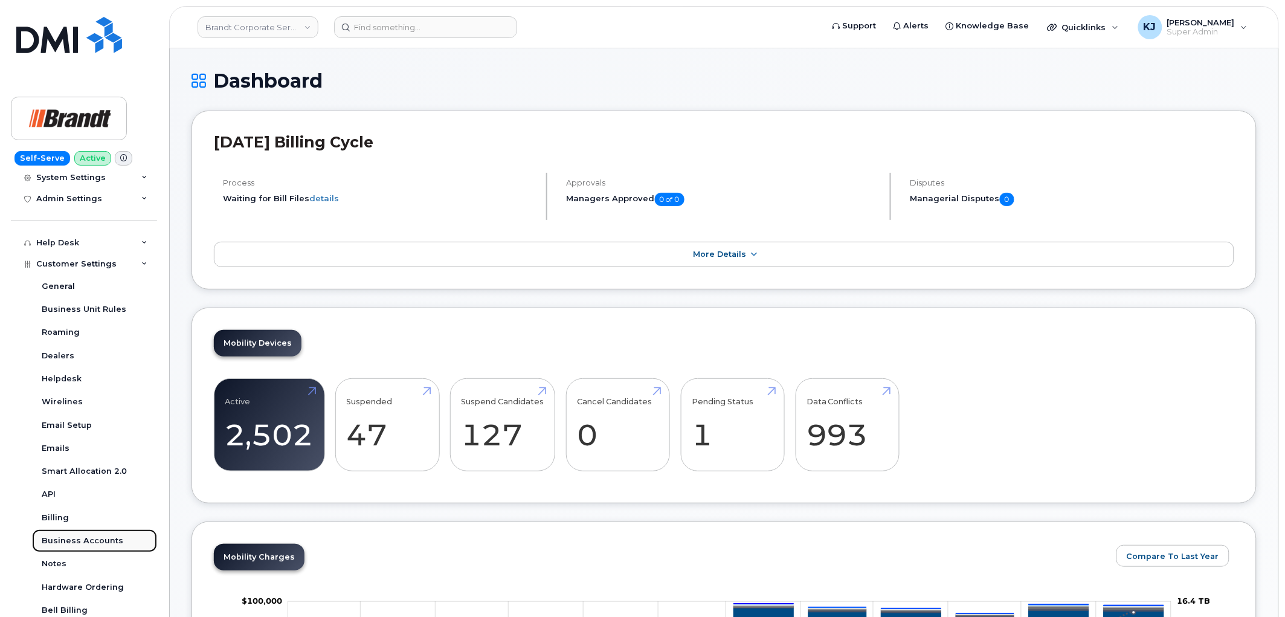
click at [110, 541] on div "Business Accounts" at bounding box center [83, 540] width 82 height 11
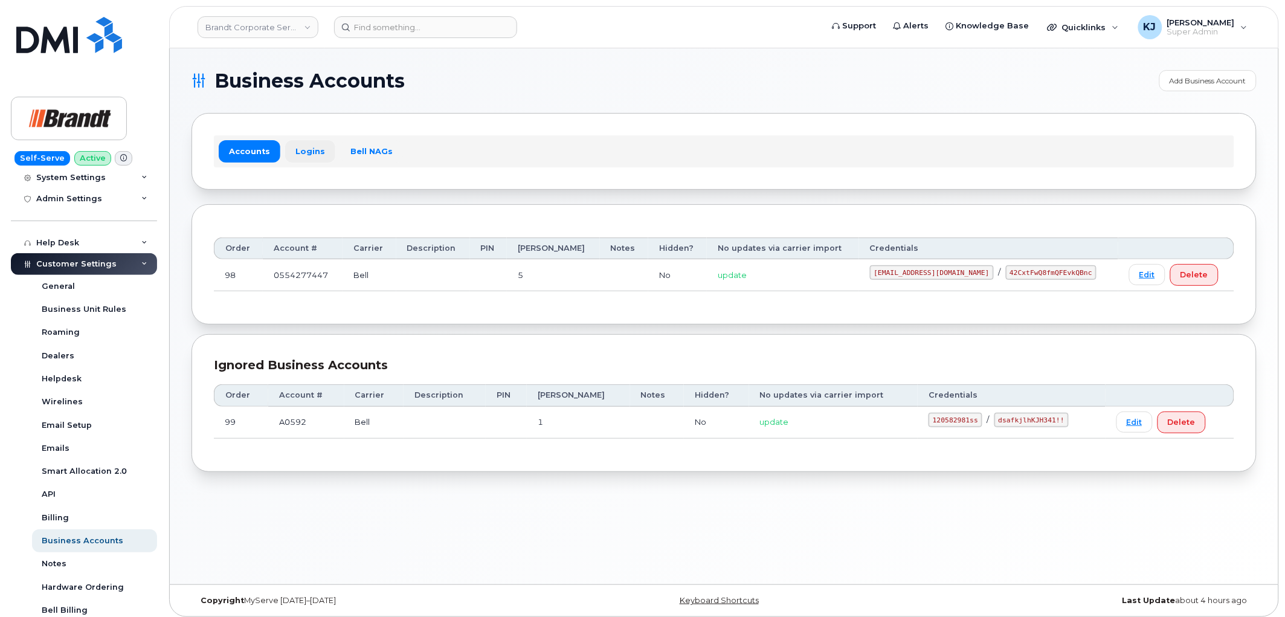
click at [318, 141] on link "Logins" at bounding box center [310, 151] width 50 height 22
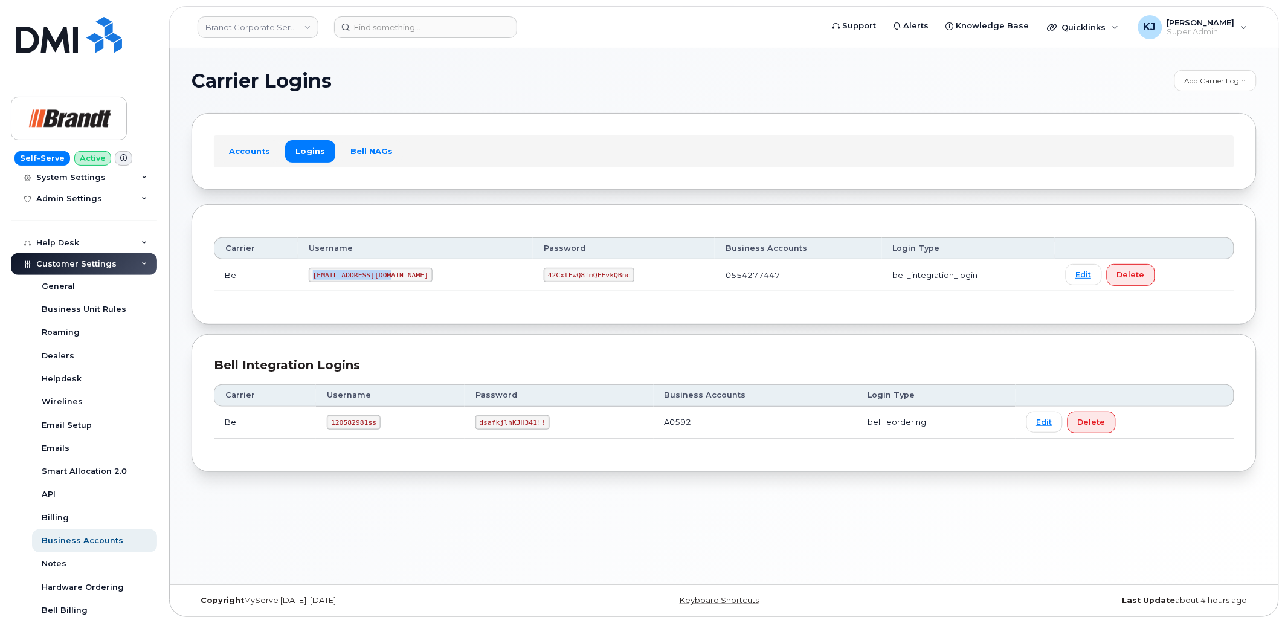
drag, startPoint x: 388, startPoint y: 273, endPoint x: 243, endPoint y: 269, distance: 145.6
click at [243, 271] on tr "Bell tphillips@dminc.com 42CxtFwQ8fmQFEvkQBnc 0554277447 bell_integration_login…" at bounding box center [724, 275] width 1020 height 32
copy tr "tphillips@dminc.com"
drag, startPoint x: 497, startPoint y: 274, endPoint x: 576, endPoint y: 283, distance: 79.6
click at [576, 283] on td "42CxtFwQ8fmQFEvkQBnc" at bounding box center [624, 275] width 182 height 32
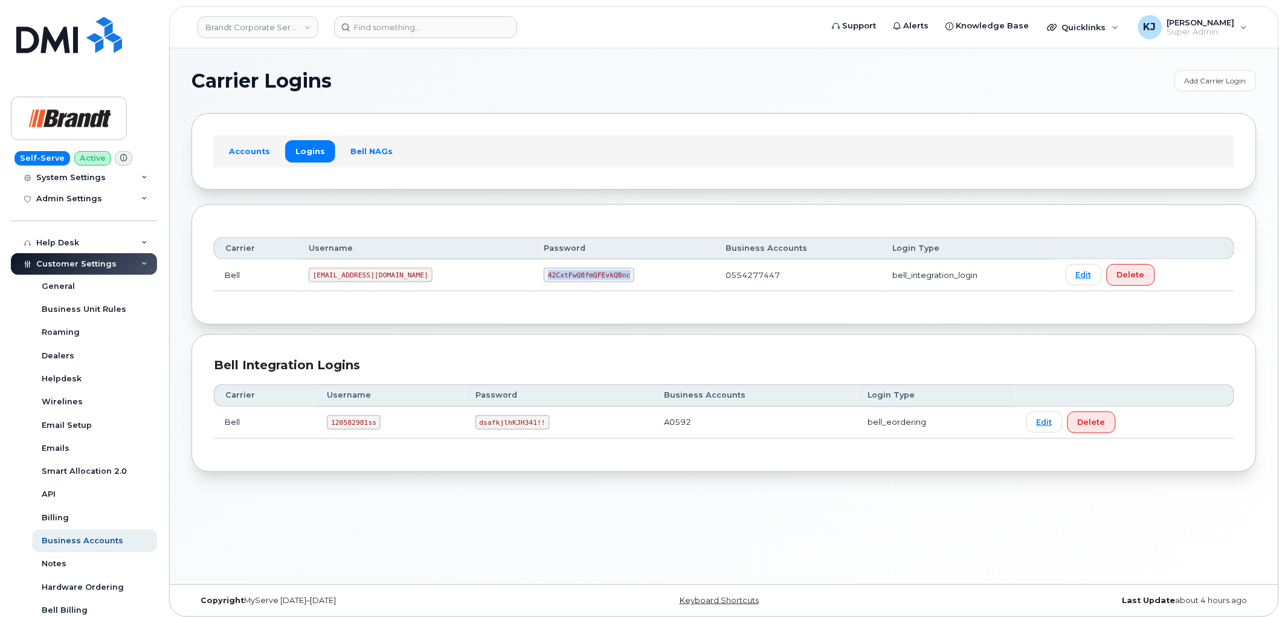
copy code "42CxtFwQ8fmQFEvkQBnc"
click at [346, 418] on code "120582981ss" at bounding box center [354, 422] width 54 height 14
click at [344, 417] on code "120582981ss" at bounding box center [354, 422] width 54 height 14
click at [346, 417] on code "120582981ss" at bounding box center [354, 422] width 54 height 14
copy code "120582981ss"
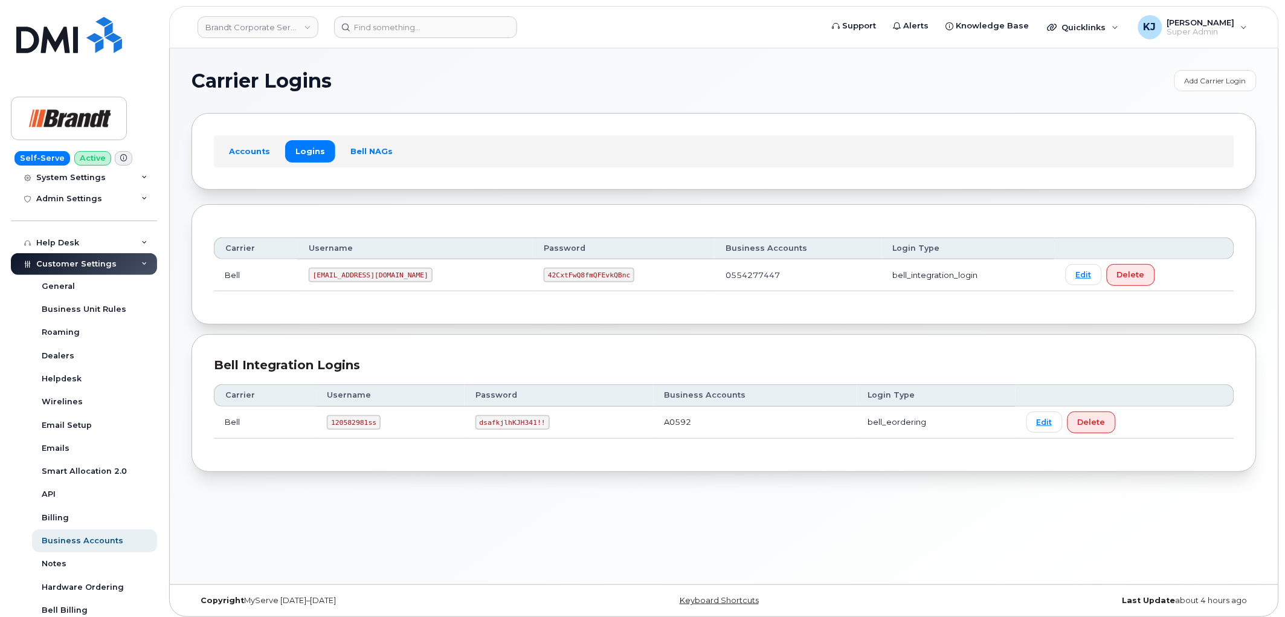
click at [510, 421] on code "dsafkjlhKJH341!!" at bounding box center [512, 422] width 74 height 14
drag, startPoint x: 536, startPoint y: 423, endPoint x: 479, endPoint y: 420, distance: 57.5
click at [479, 420] on code "dsafkjlhKJH341!!" at bounding box center [512, 422] width 74 height 14
copy code "dsafkjlhKJH341!!"
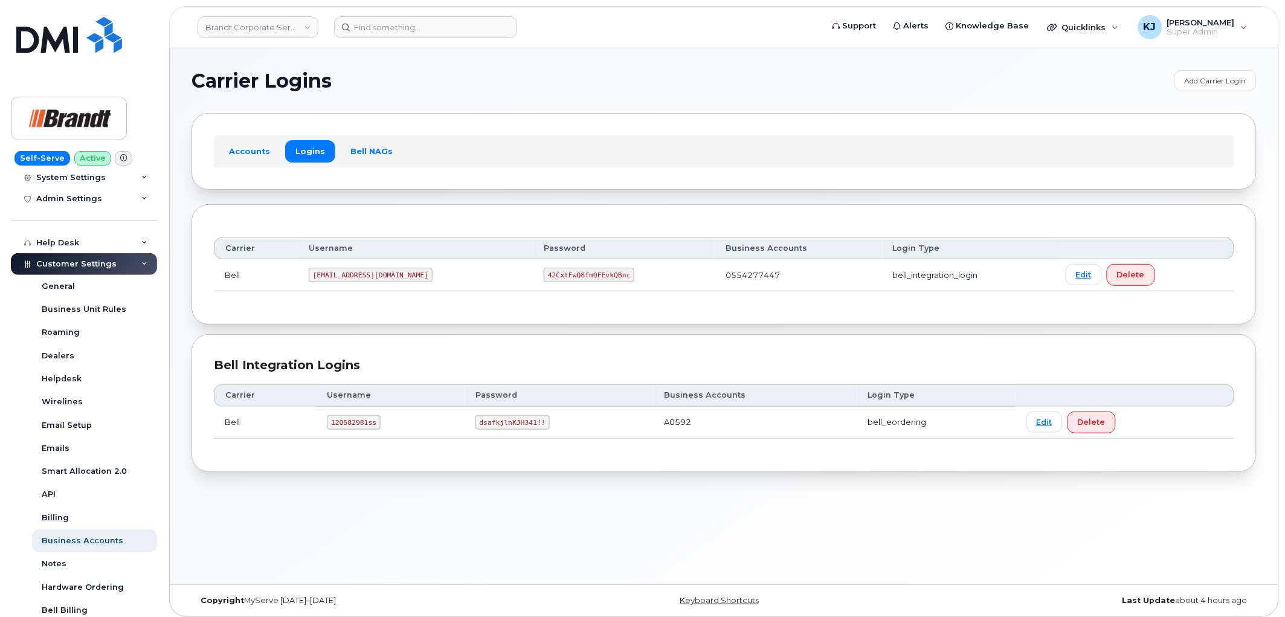
click at [348, 425] on code "120582981ss" at bounding box center [354, 422] width 54 height 14
copy code "120582981ss"
click at [399, 33] on input at bounding box center [425, 27] width 183 height 22
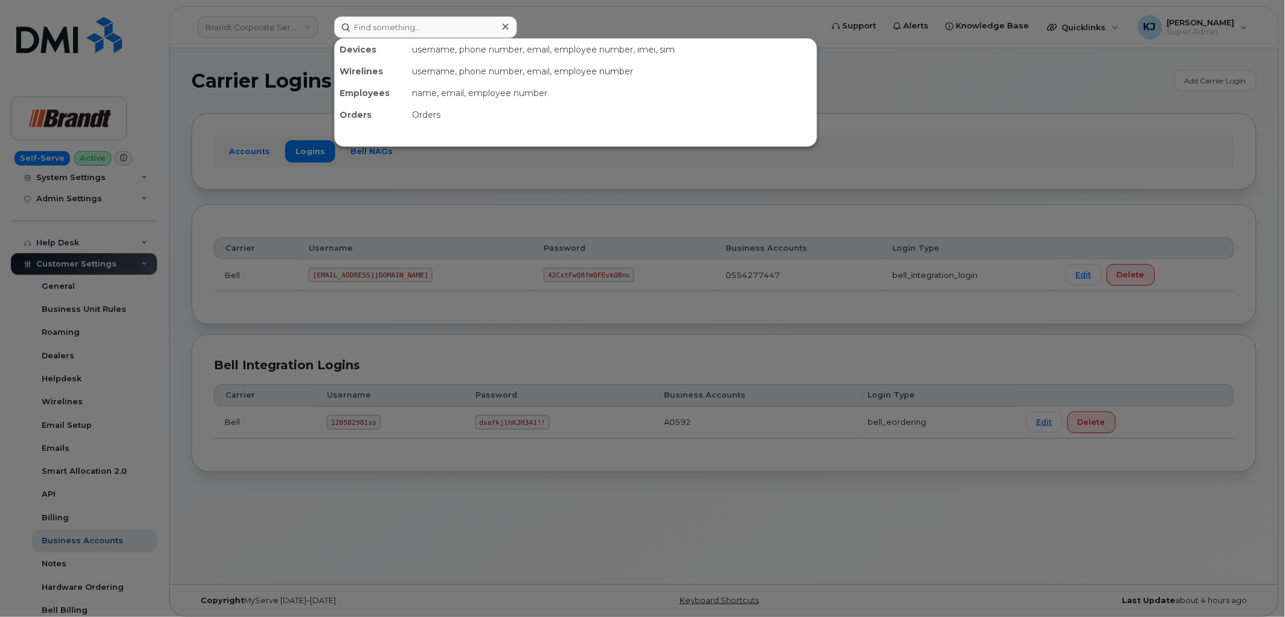
click at [354, 225] on div at bounding box center [642, 308] width 1285 height 617
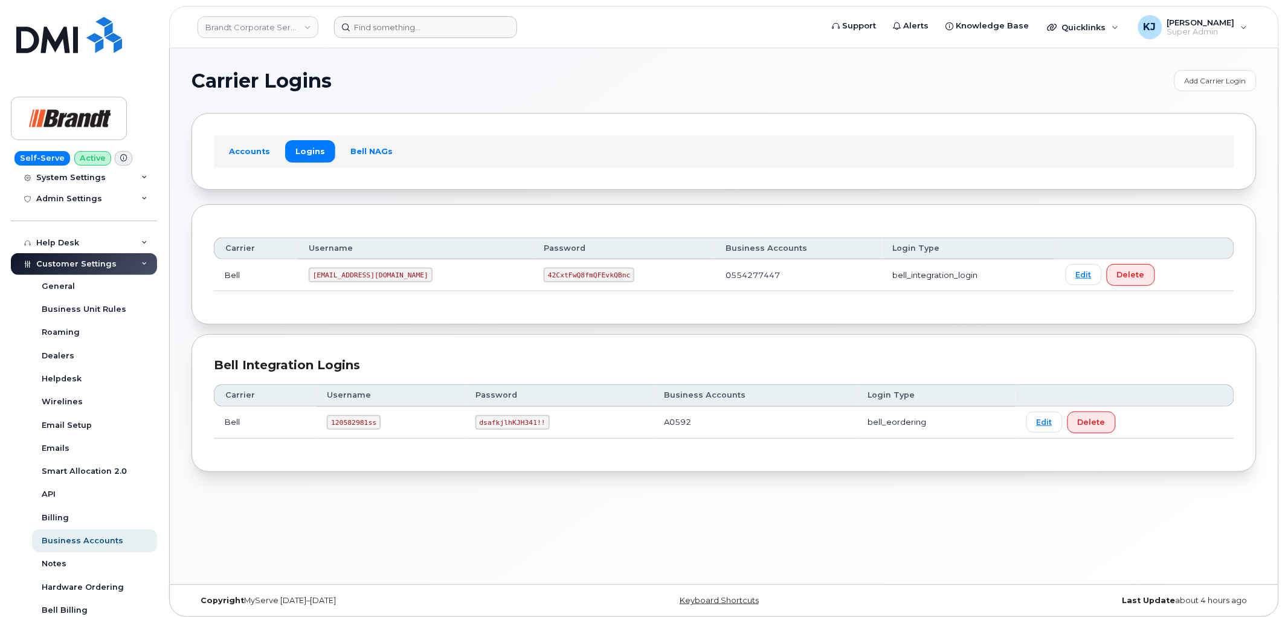
click at [406, 17] on header "Brandt Corporate Services LTD Support Alerts Knowledge Base Quicklinks Suspend …" at bounding box center [724, 27] width 1110 height 42
click at [405, 31] on input at bounding box center [425, 27] width 183 height 22
paste input "7055422149"
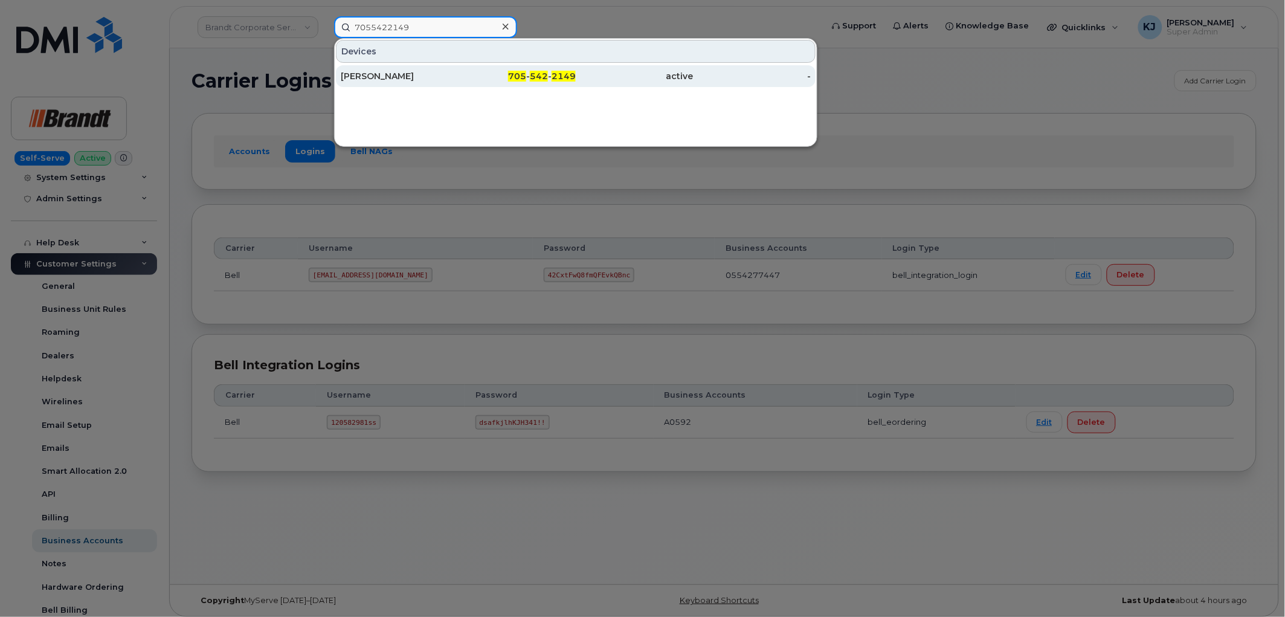
type input "7055422149"
click at [459, 82] on div "Amanda Anderson" at bounding box center [518, 76] width 118 height 22
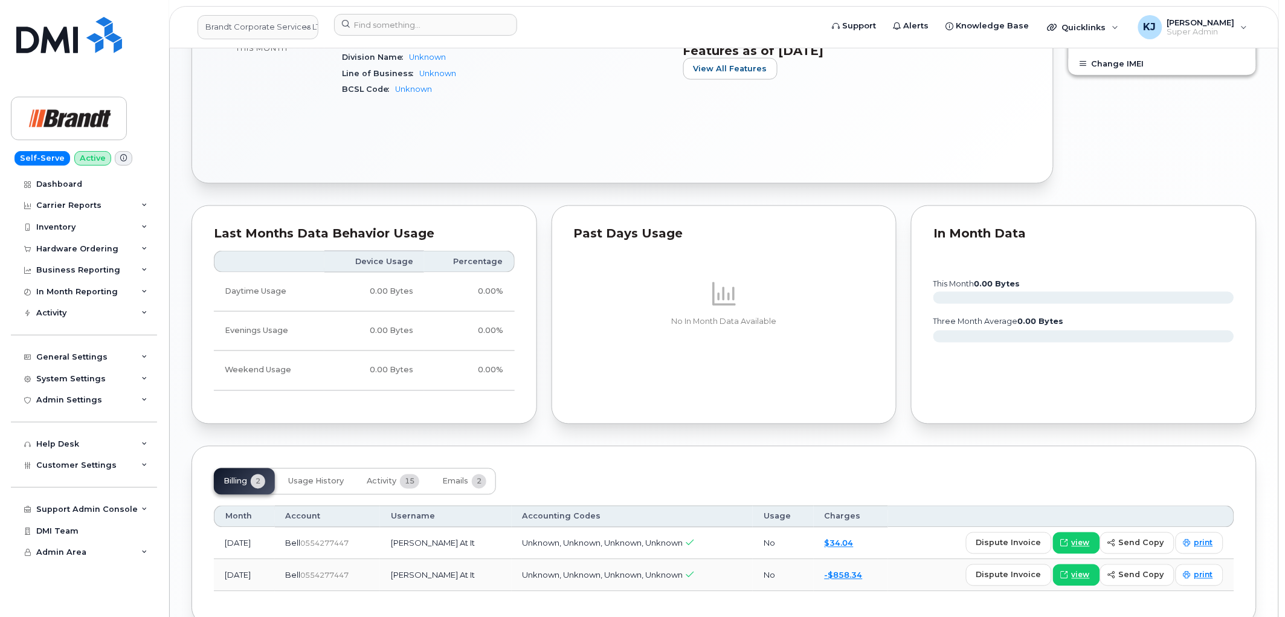
scroll to position [613, 0]
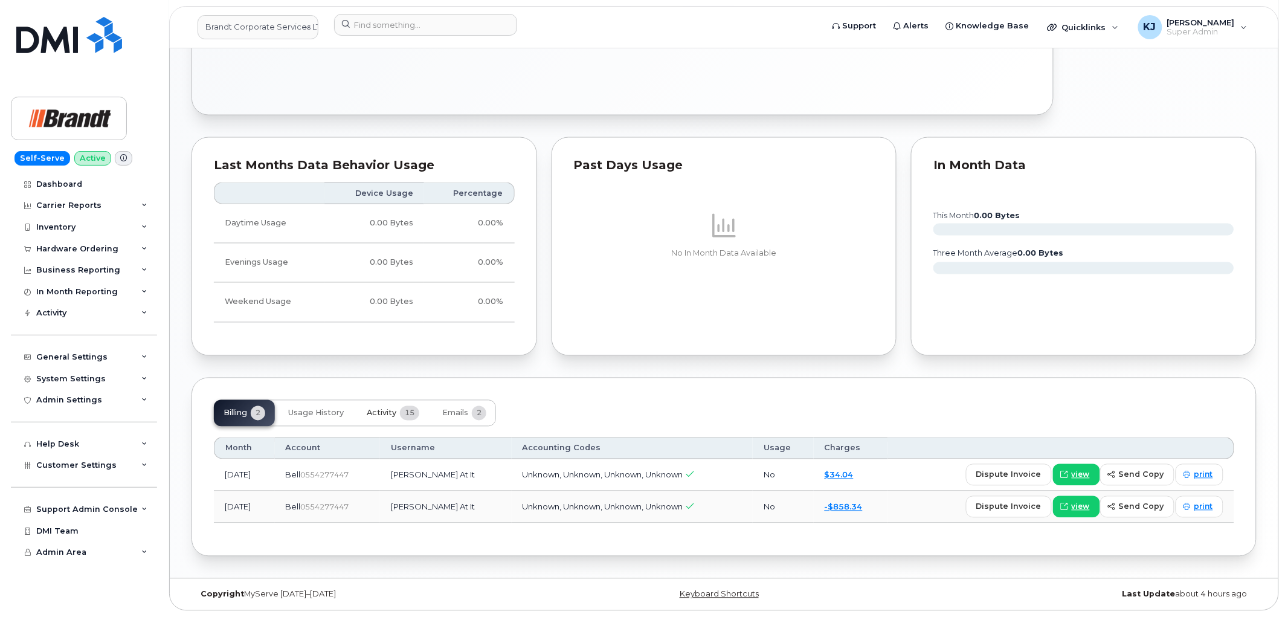
click at [397, 414] on button "Activity 15" at bounding box center [393, 413] width 72 height 27
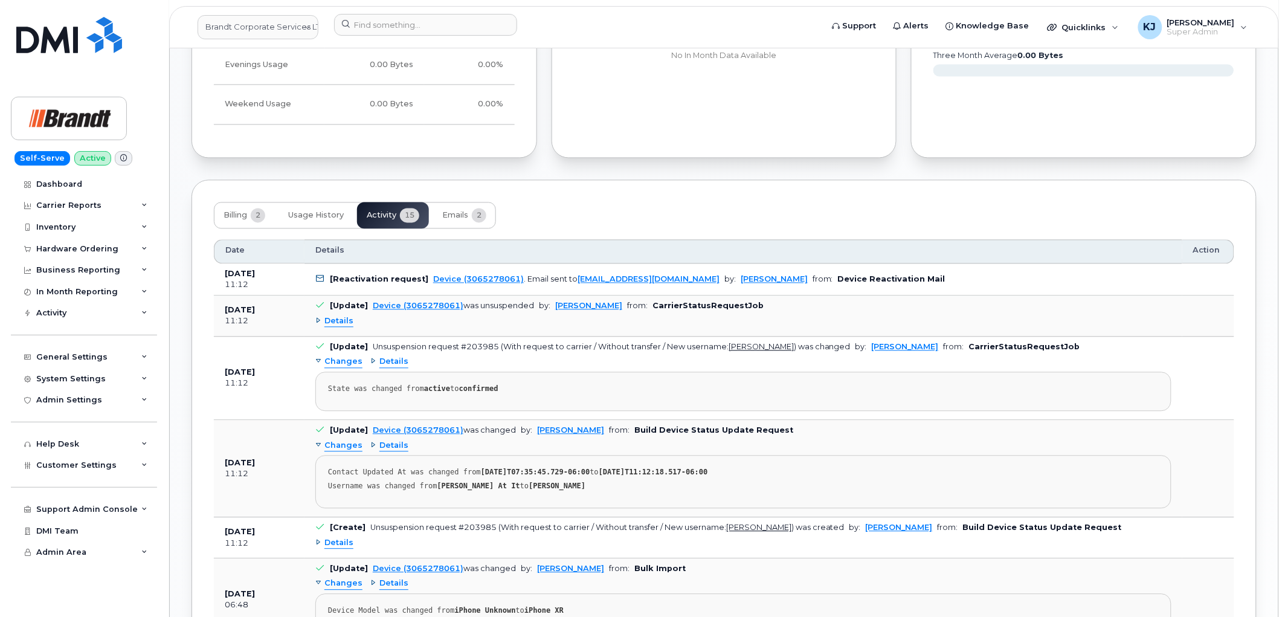
scroll to position [891, 0]
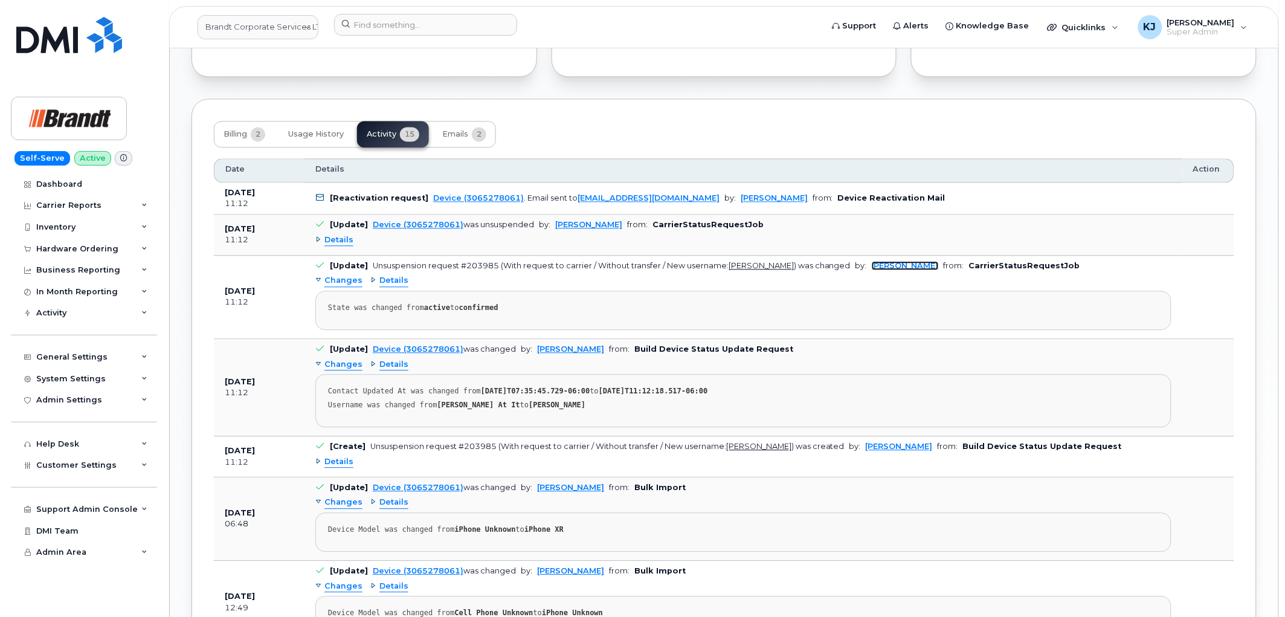
click at [890, 267] on link "Noah Fouillard" at bounding box center [905, 265] width 67 height 9
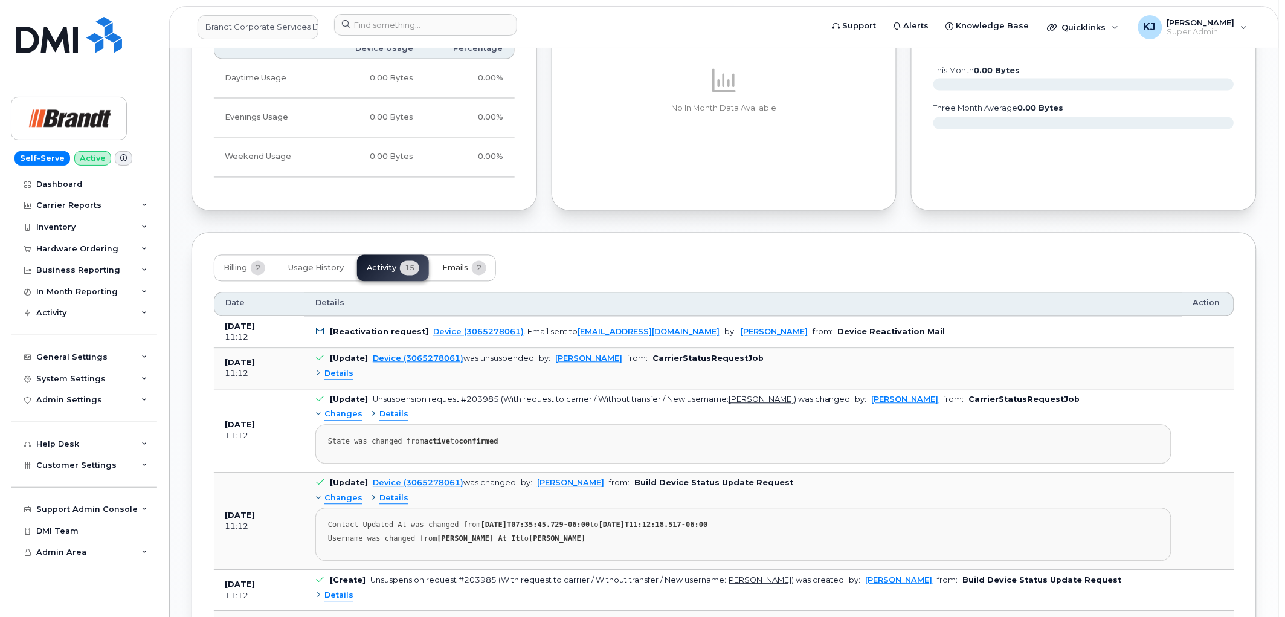
click at [462, 267] on span "Emails" at bounding box center [455, 268] width 26 height 10
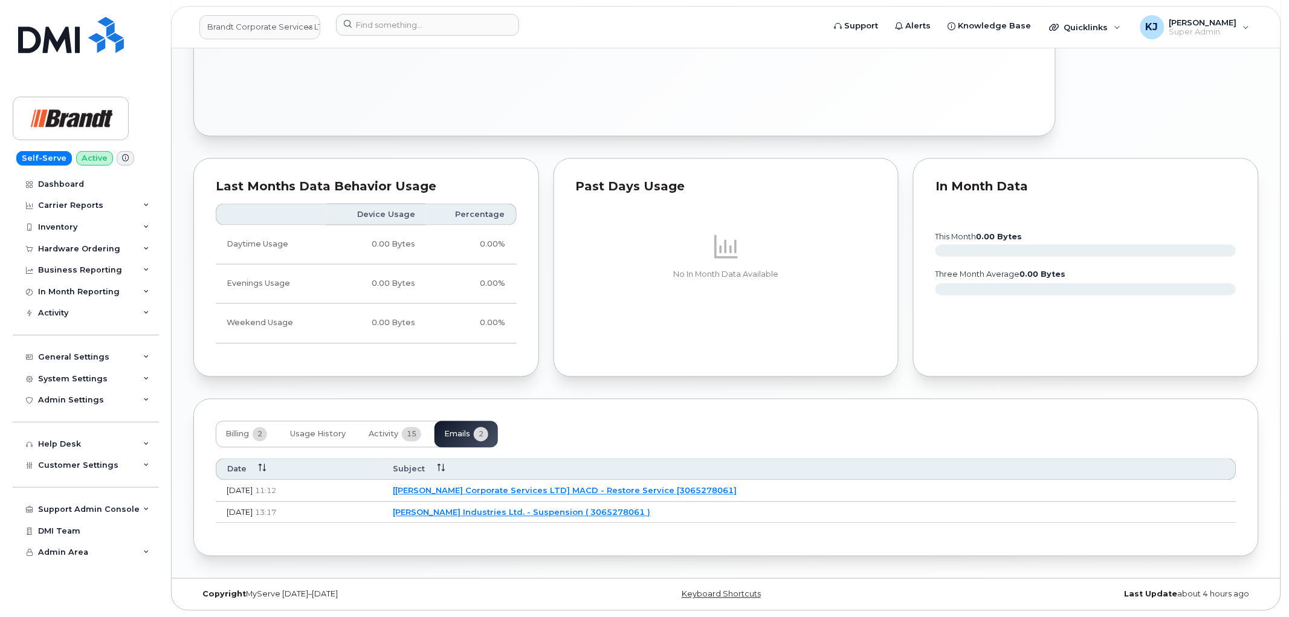
scroll to position [592, 0]
click at [572, 489] on link "[Brandt Corporate Services LTD] MACD - Restore Service [3065278061]" at bounding box center [563, 491] width 344 height 10
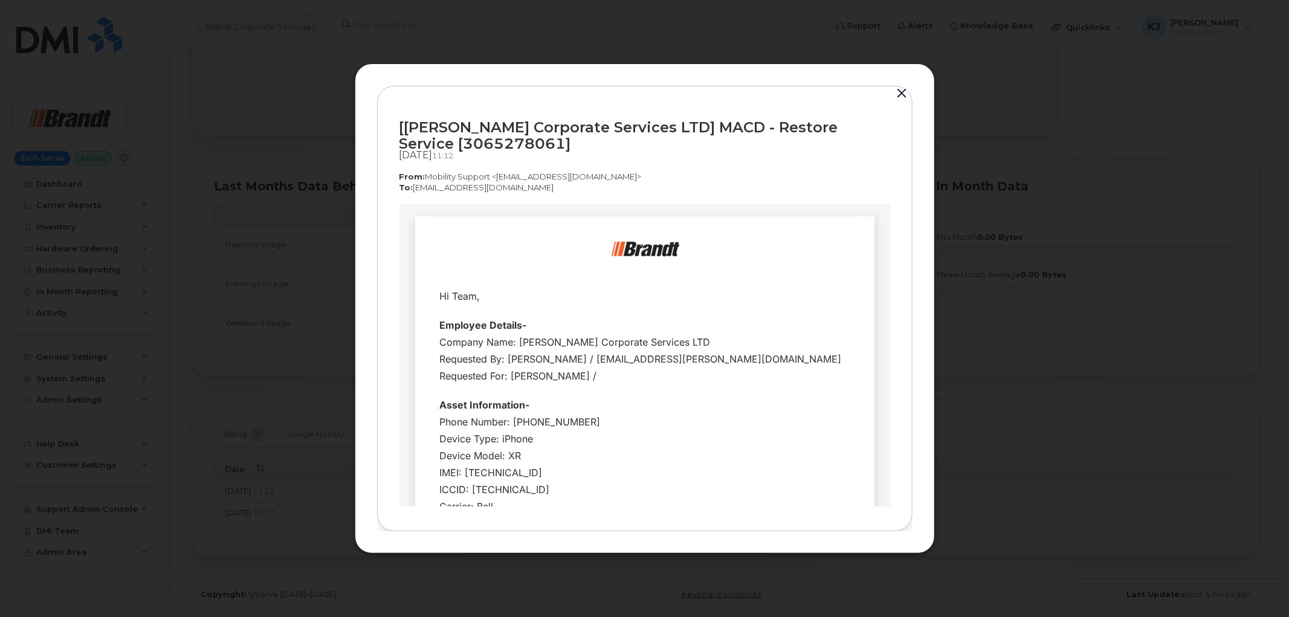
scroll to position [0, 0]
click at [896, 88] on button "button" at bounding box center [902, 93] width 18 height 17
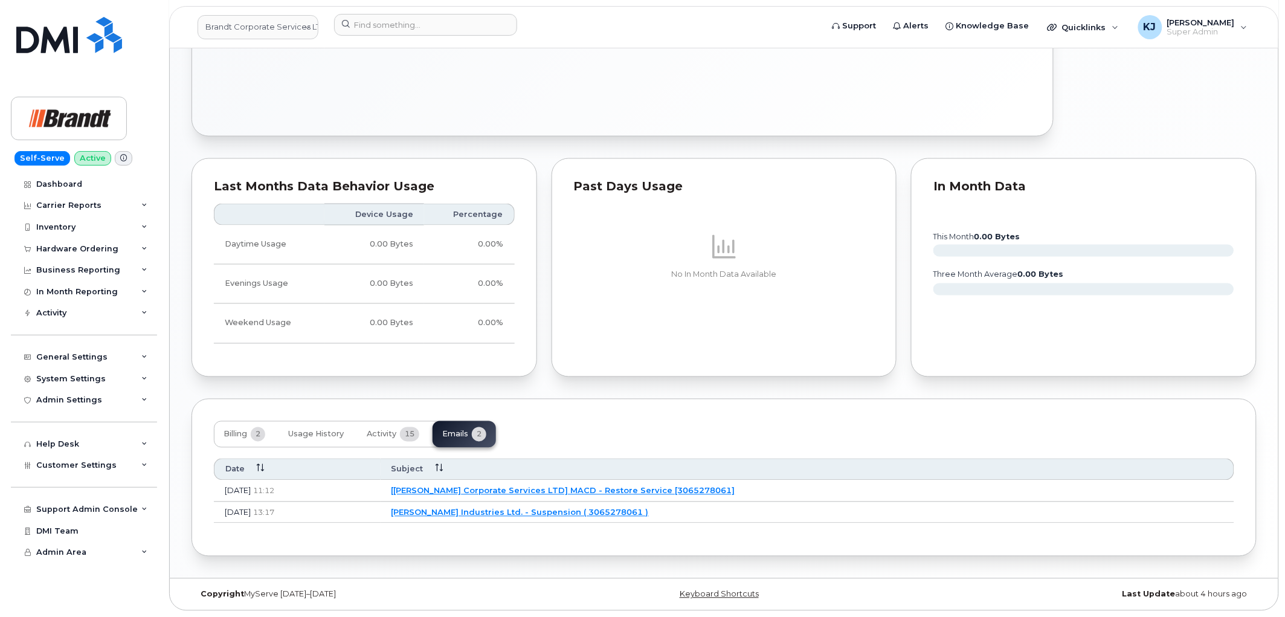
click at [578, 492] on link "[Brandt Corporate Services LTD] MACD - Restore Service [3065278061]" at bounding box center [563, 491] width 344 height 10
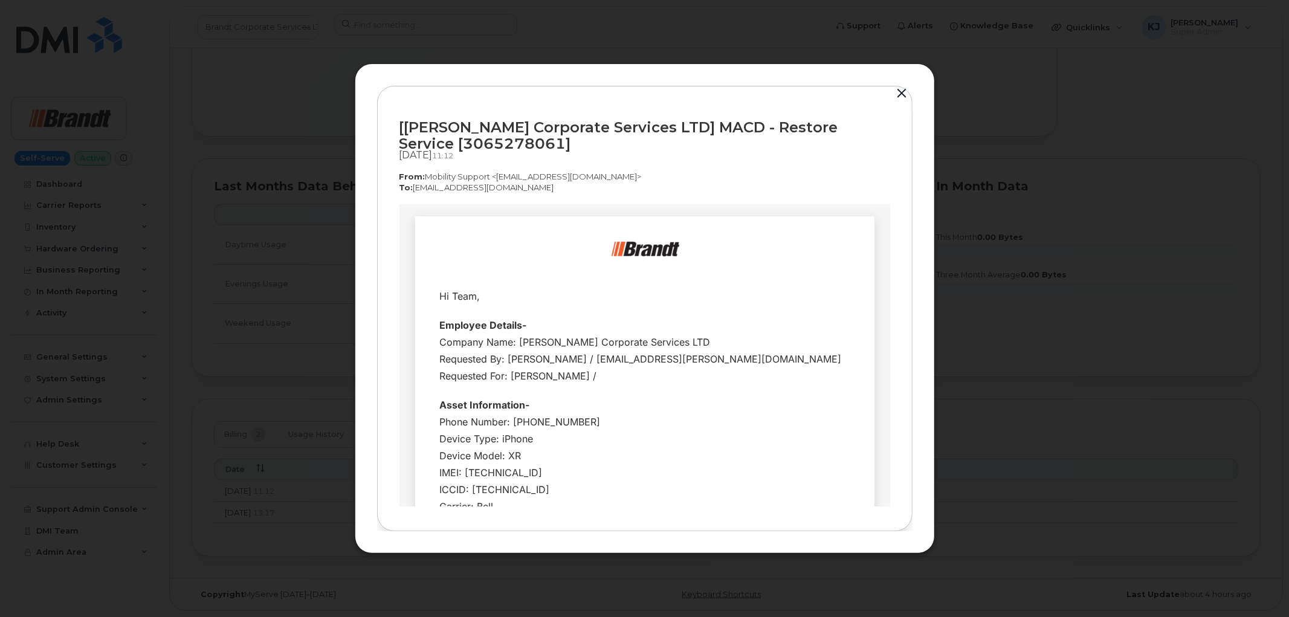
click at [905, 94] on button "button" at bounding box center [902, 93] width 18 height 17
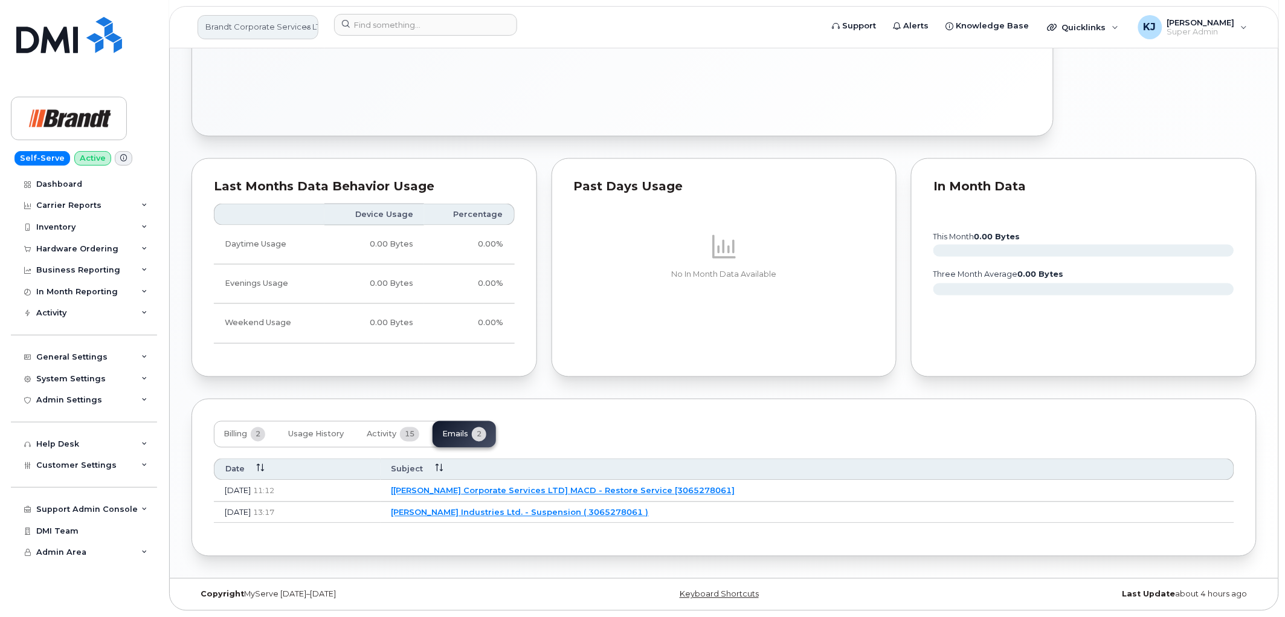
click at [244, 25] on link "Brandt Corporate Services LTD" at bounding box center [258, 27] width 121 height 24
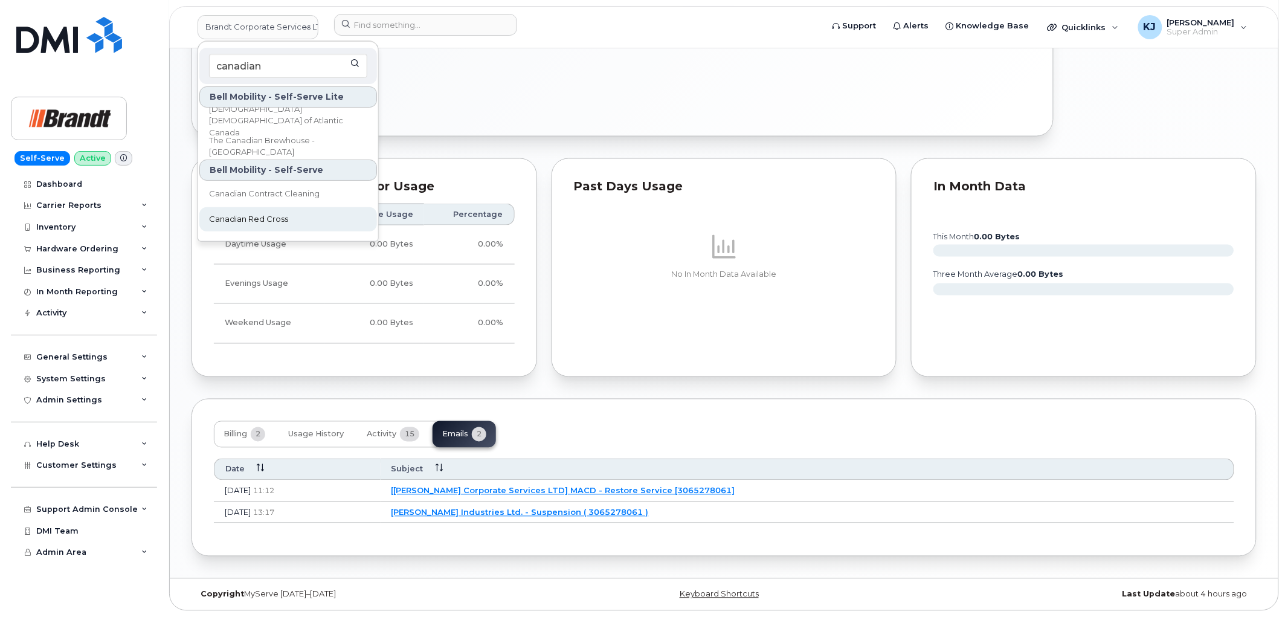
type input "canadian"
click at [292, 215] on link "Canadian Red Cross" at bounding box center [288, 219] width 178 height 24
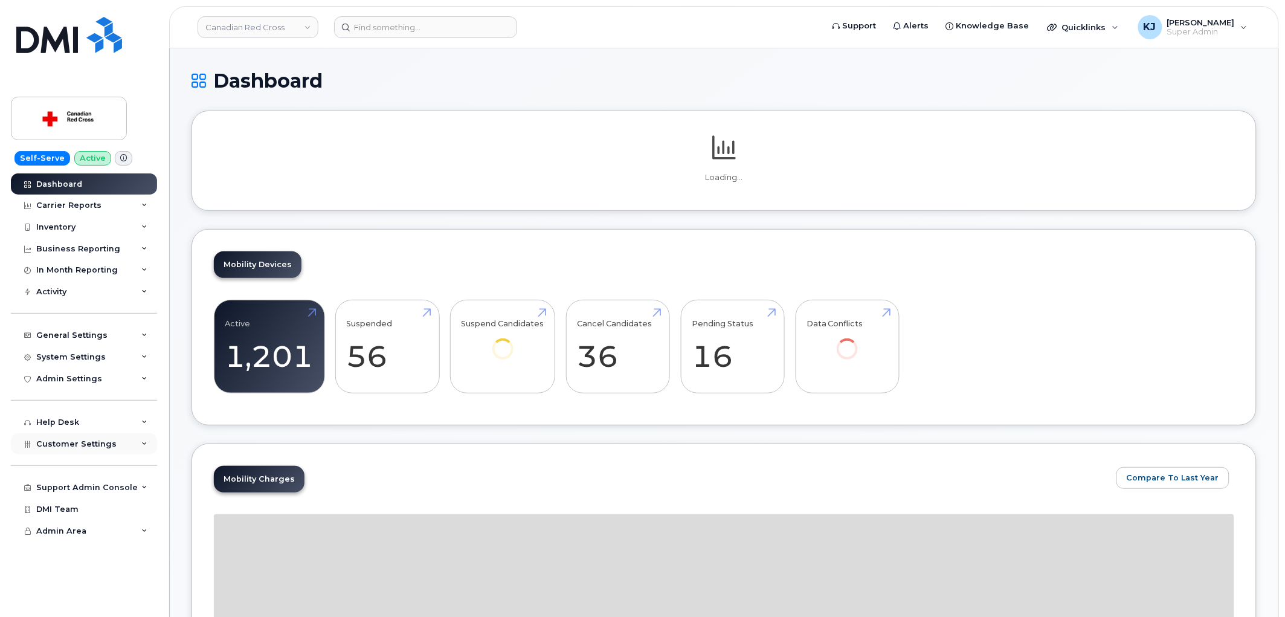
click at [112, 445] on div "Customer Settings" at bounding box center [84, 444] width 146 height 22
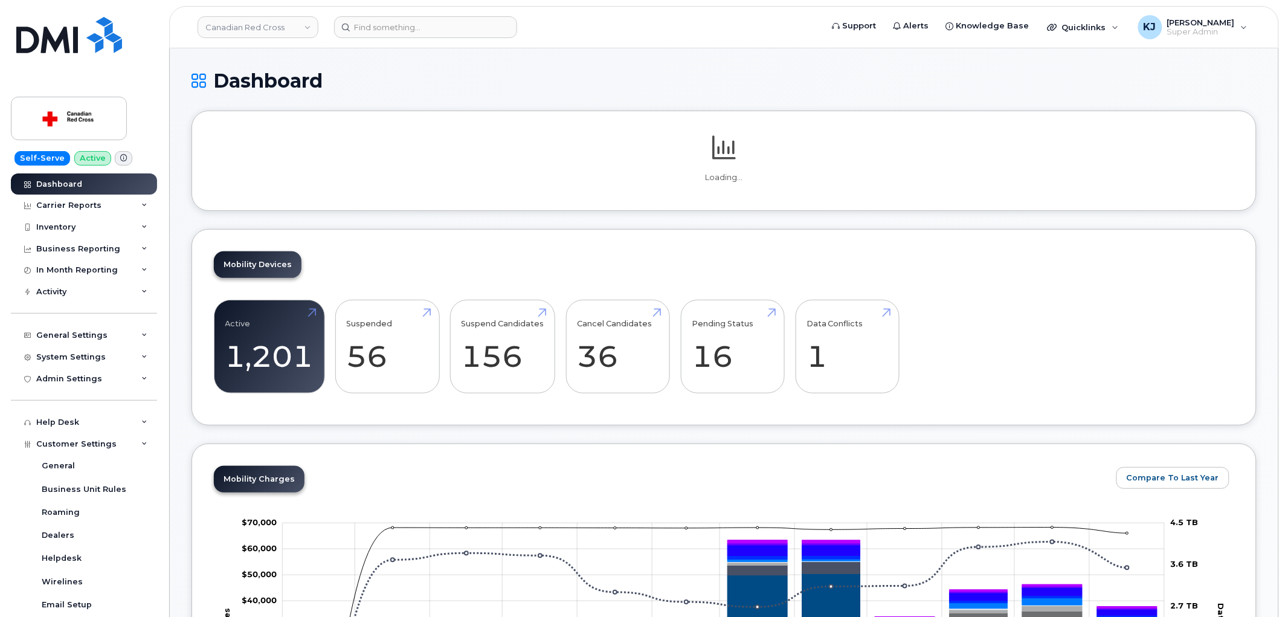
scroll to position [294, 0]
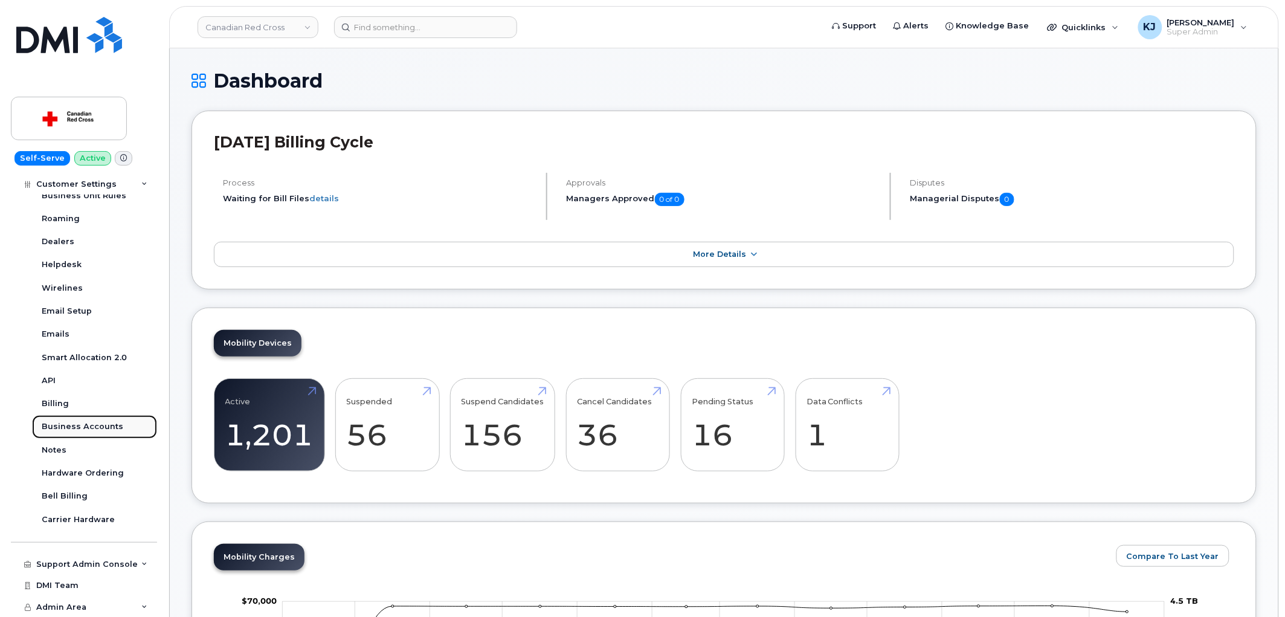
click at [99, 422] on div "Business Accounts" at bounding box center [83, 426] width 82 height 11
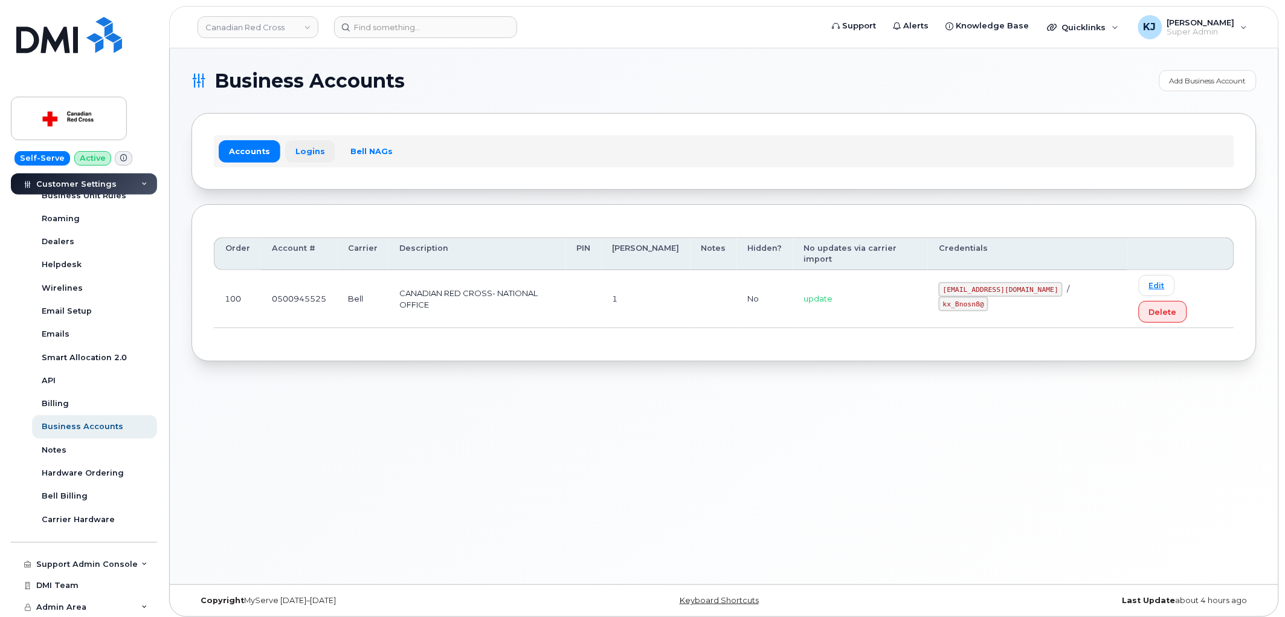
click at [309, 149] on link "Logins" at bounding box center [310, 151] width 50 height 22
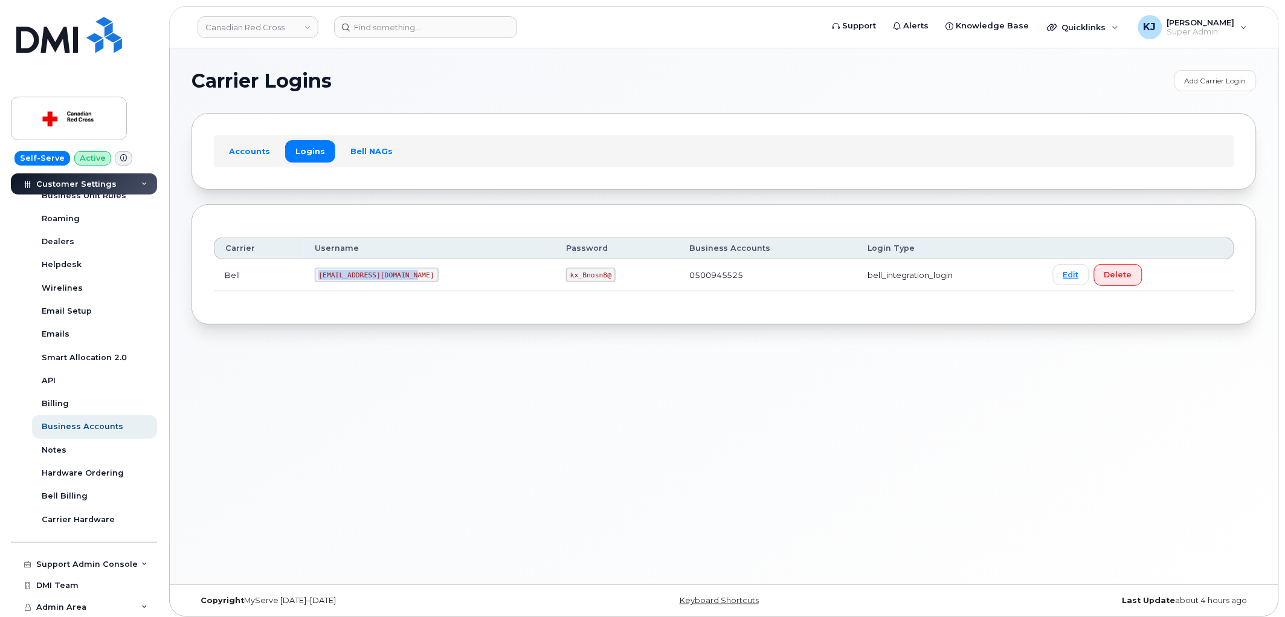
drag, startPoint x: 410, startPoint y: 274, endPoint x: 320, endPoint y: 278, distance: 89.5
click at [320, 278] on code "ms-canredcross@dminc.com" at bounding box center [377, 275] width 124 height 14
copy code "ms-canredcross@dminc.com"
drag, startPoint x: 544, startPoint y: 274, endPoint x: 583, endPoint y: 276, distance: 39.3
click at [583, 276] on code "kx_Bnosn8@" at bounding box center [591, 275] width 50 height 14
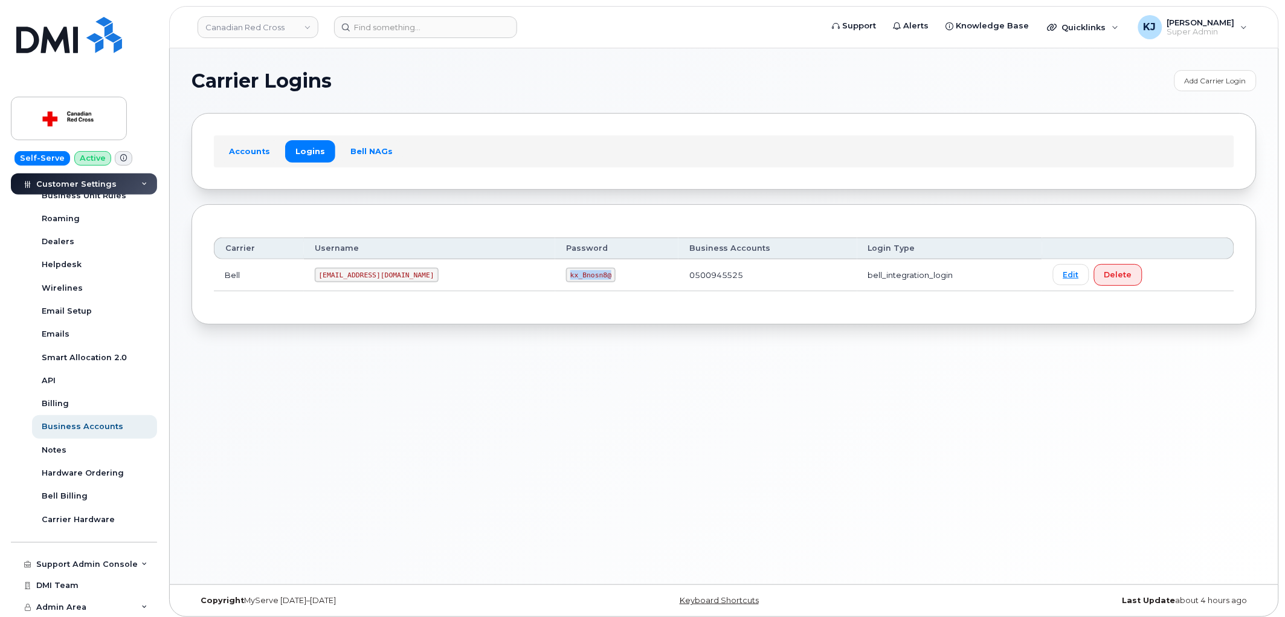
copy code "kx_Bnosn8@"
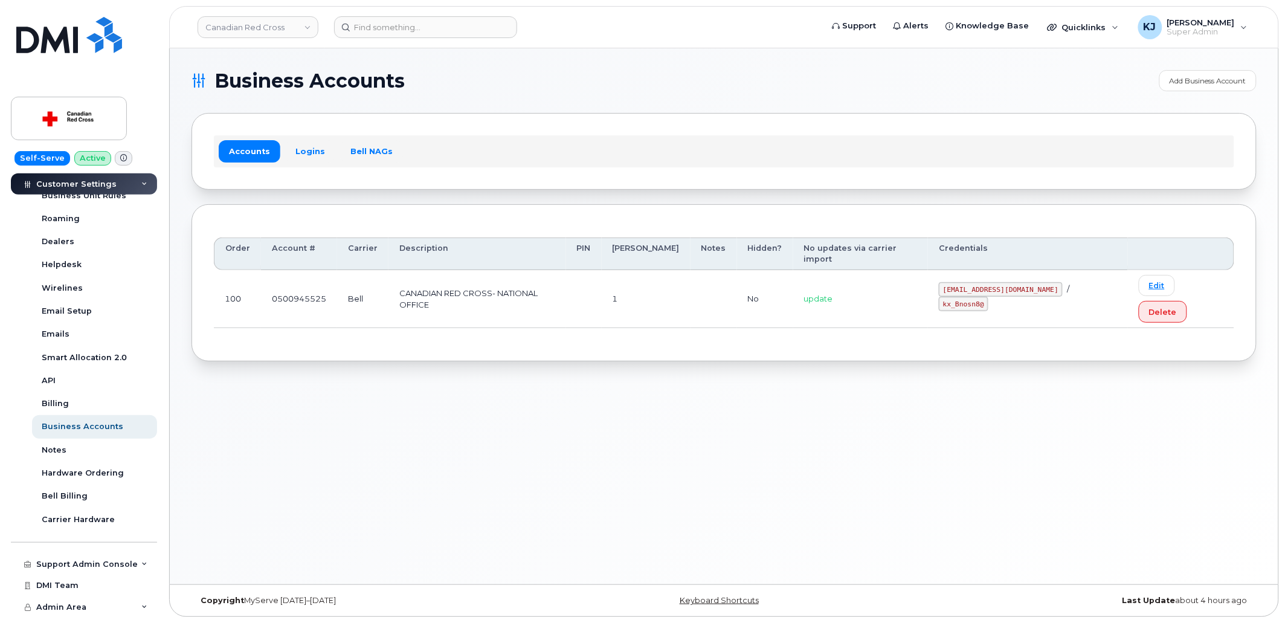
click at [269, 45] on header "Canadian Red Cross Support Alerts Knowledge Base Quicklinks Suspend / Cancel De…" at bounding box center [724, 27] width 1110 height 42
drag, startPoint x: 271, startPoint y: 29, endPoint x: 256, endPoint y: 24, distance: 15.9
click at [270, 29] on link "Canadian Red Cross" at bounding box center [258, 27] width 121 height 22
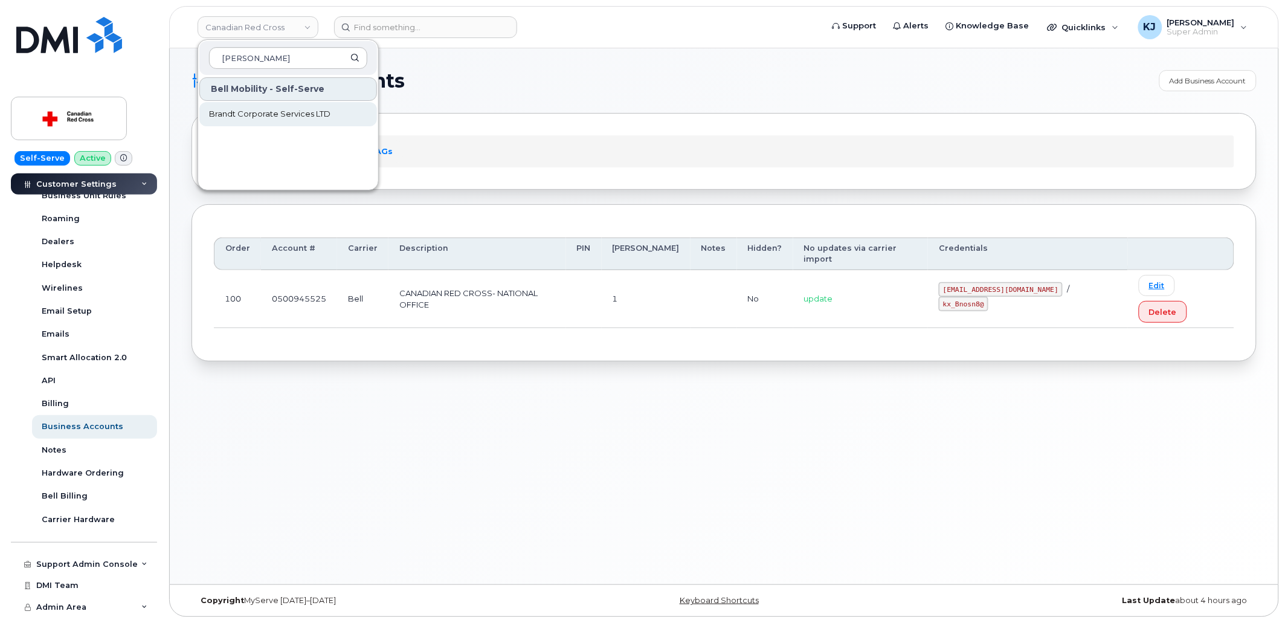
type input "brandt"
click at [306, 108] on span "Brandt Corporate Services LTD" at bounding box center [269, 114] width 121 height 12
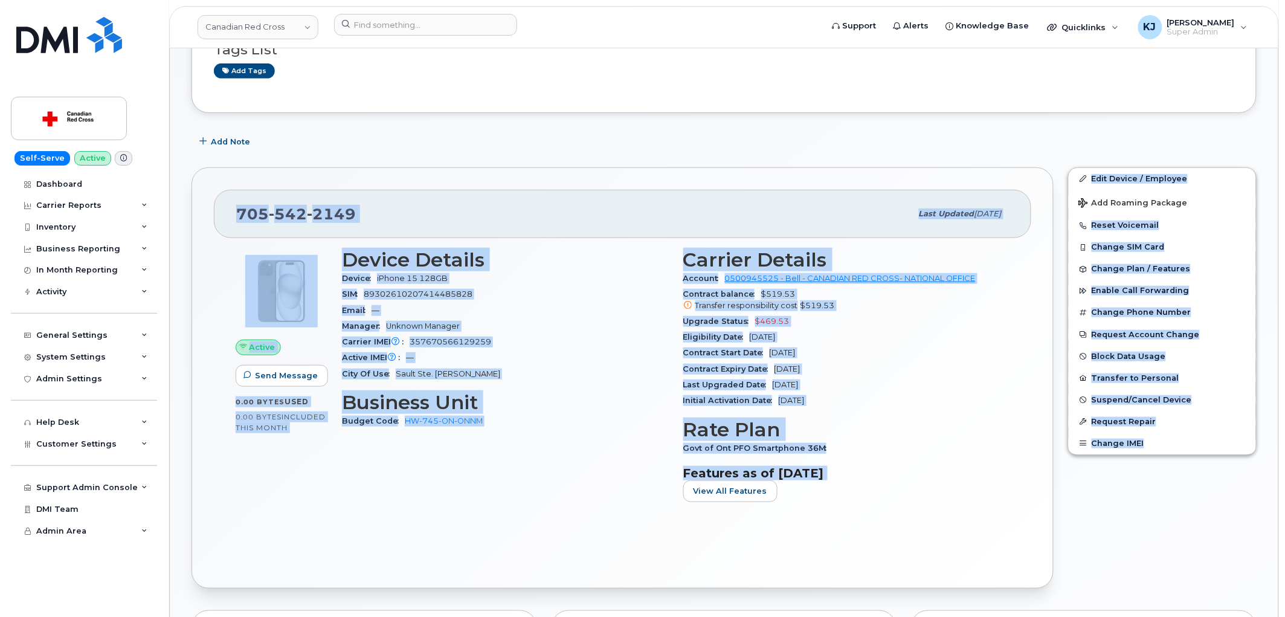
scroll to position [402, 0]
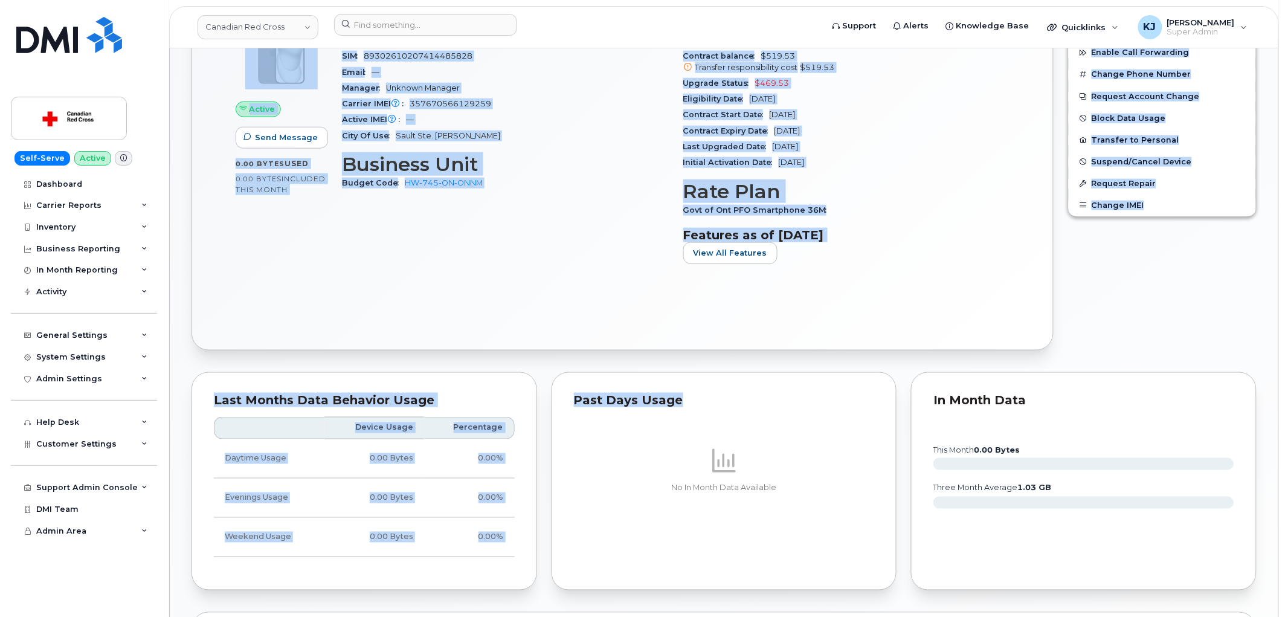
drag, startPoint x: 424, startPoint y: 394, endPoint x: 880, endPoint y: 239, distance: 481.4
click at [879, 239] on div "705 542 2149 Last updated Aug 21, 2025 Active Send Message 0.00 Bytes  used 0.0…" at bounding box center [623, 139] width 862 height 421
copy div "705 542 2149 Last updated Aug 21, 2025 Active Send Message 0.00 Bytes  used 0.0…"
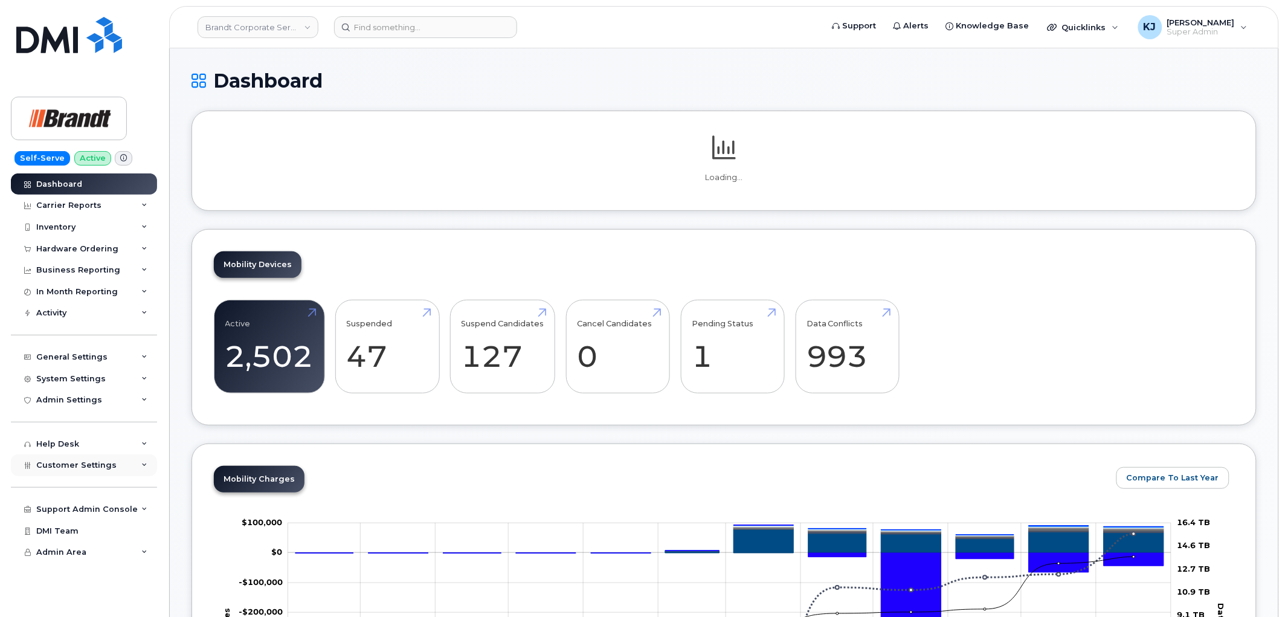
drag, startPoint x: 85, startPoint y: 349, endPoint x: 95, endPoint y: 470, distance: 121.3
click at [95, 469] on span "Customer Settings" at bounding box center [76, 464] width 80 height 9
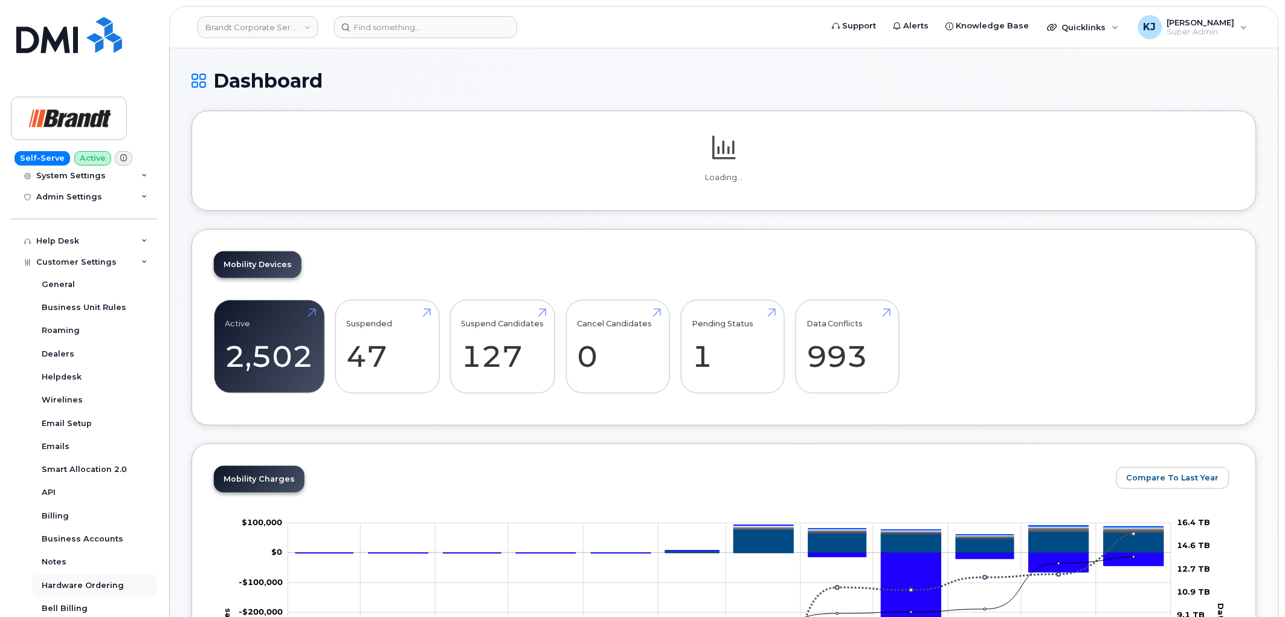
scroll to position [315, 0]
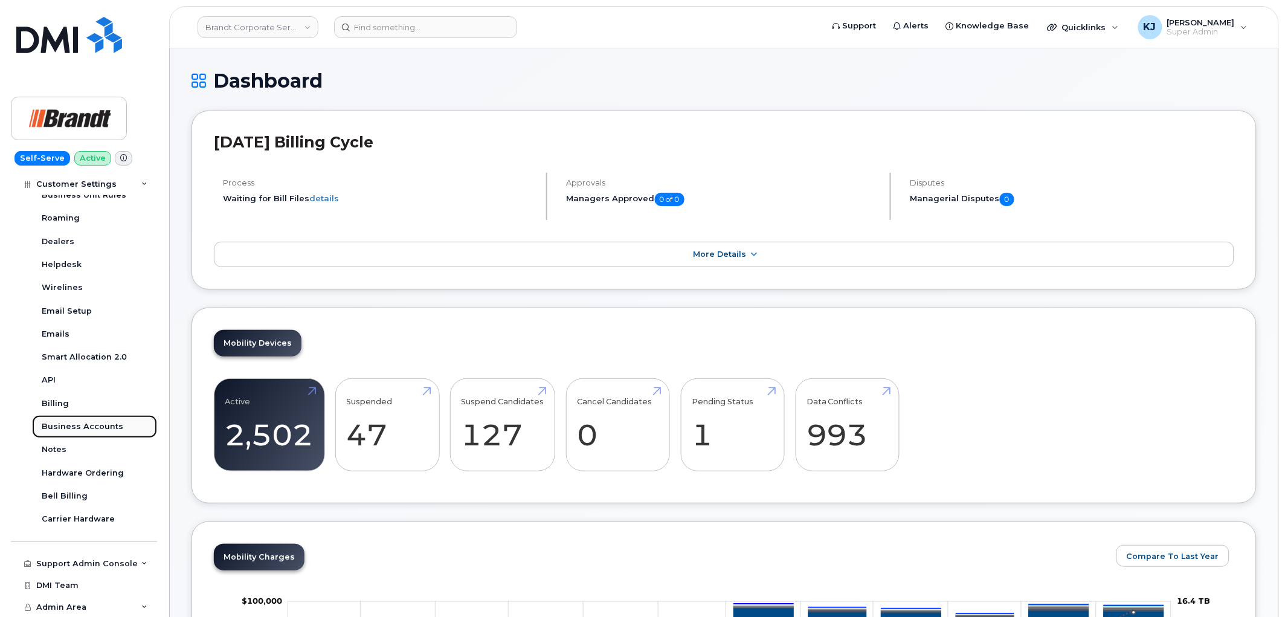
click at [85, 422] on div "Business Accounts" at bounding box center [83, 426] width 82 height 11
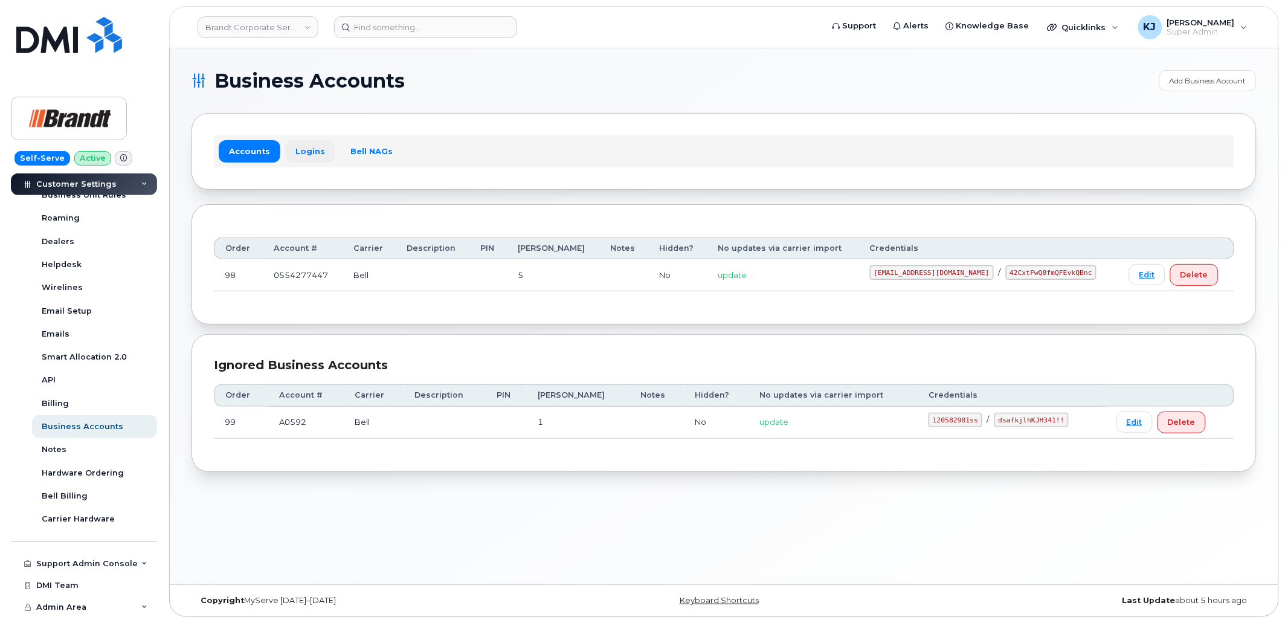
click at [312, 152] on link "Logins" at bounding box center [310, 151] width 50 height 22
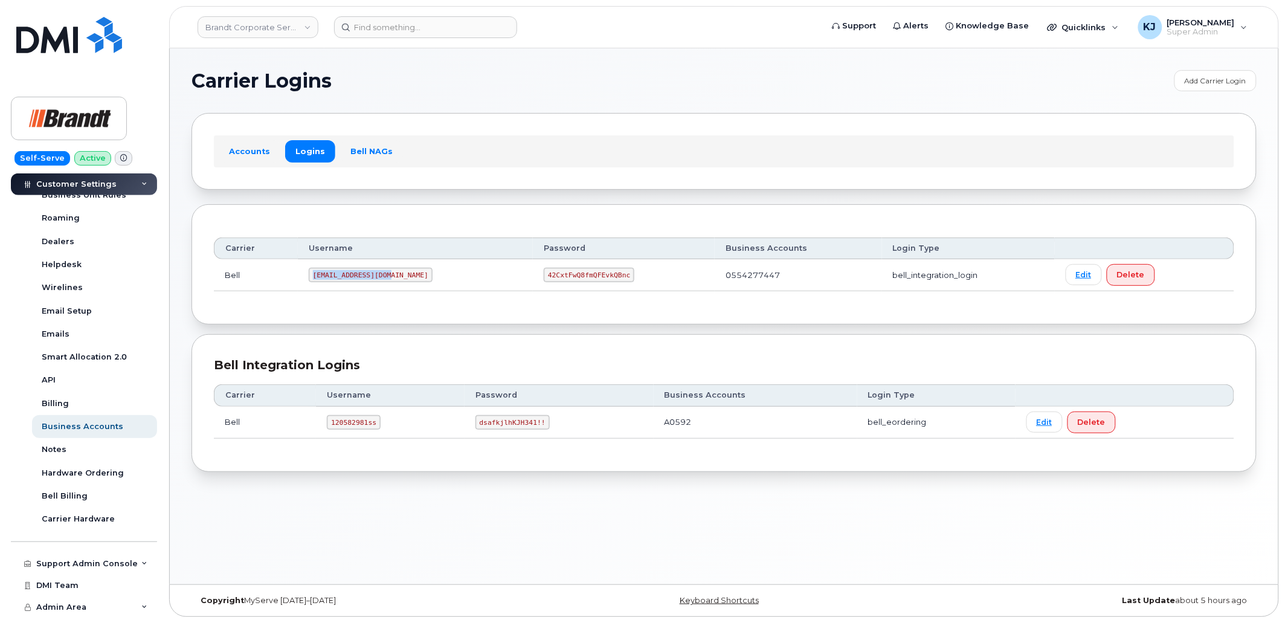
drag, startPoint x: 389, startPoint y: 273, endPoint x: 294, endPoint y: 270, distance: 94.9
click at [294, 270] on tr "Bell tphillips@dminc.com 42CxtFwQ8fmQFEvkQBnc 0554277447 bell_integration_login…" at bounding box center [724, 275] width 1020 height 32
copy tr "tphillips@dminc.com"
drag, startPoint x: 499, startPoint y: 274, endPoint x: 578, endPoint y: 279, distance: 78.7
click at [578, 279] on code "42CxtFwQ8fmQFEvkQBnc" at bounding box center [589, 275] width 91 height 14
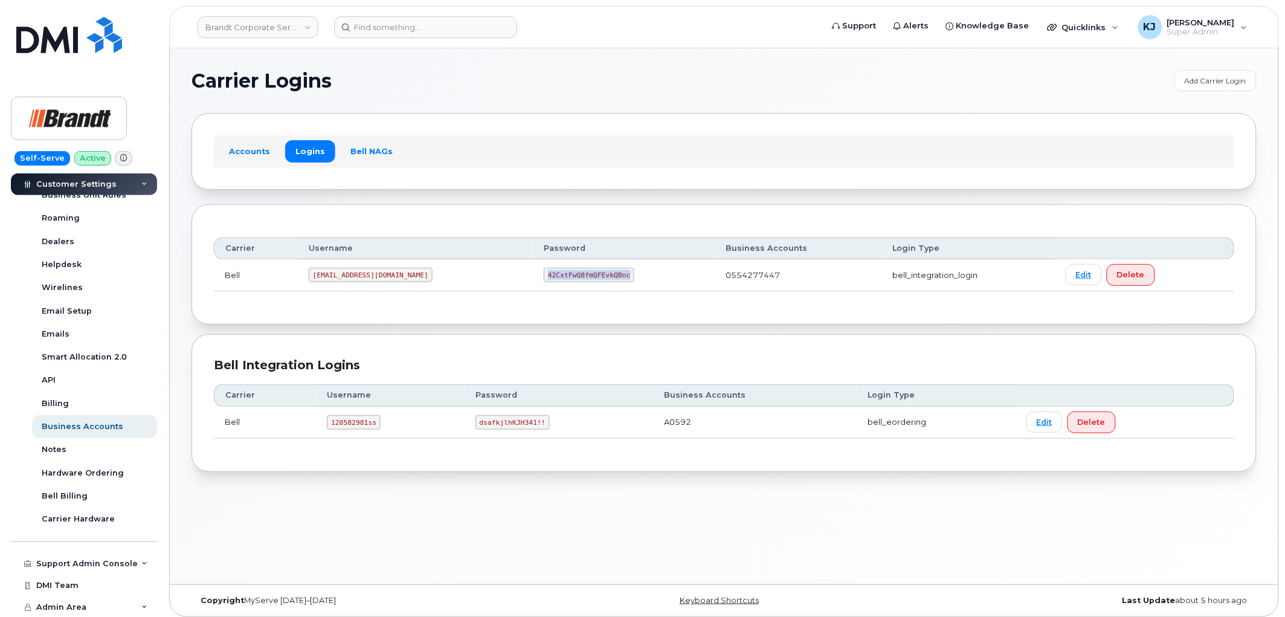
copy code "42CxtFwQ8fmQFEvkQBnc"
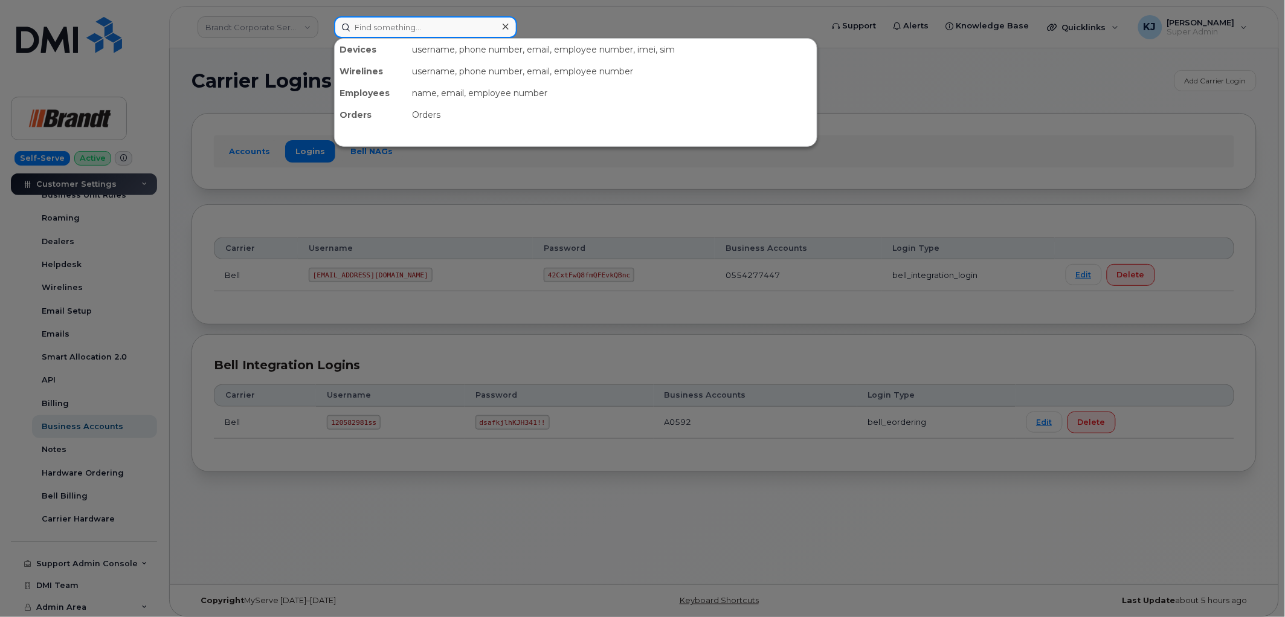
click at [407, 36] on input at bounding box center [425, 27] width 183 height 22
paste input "3065278061"
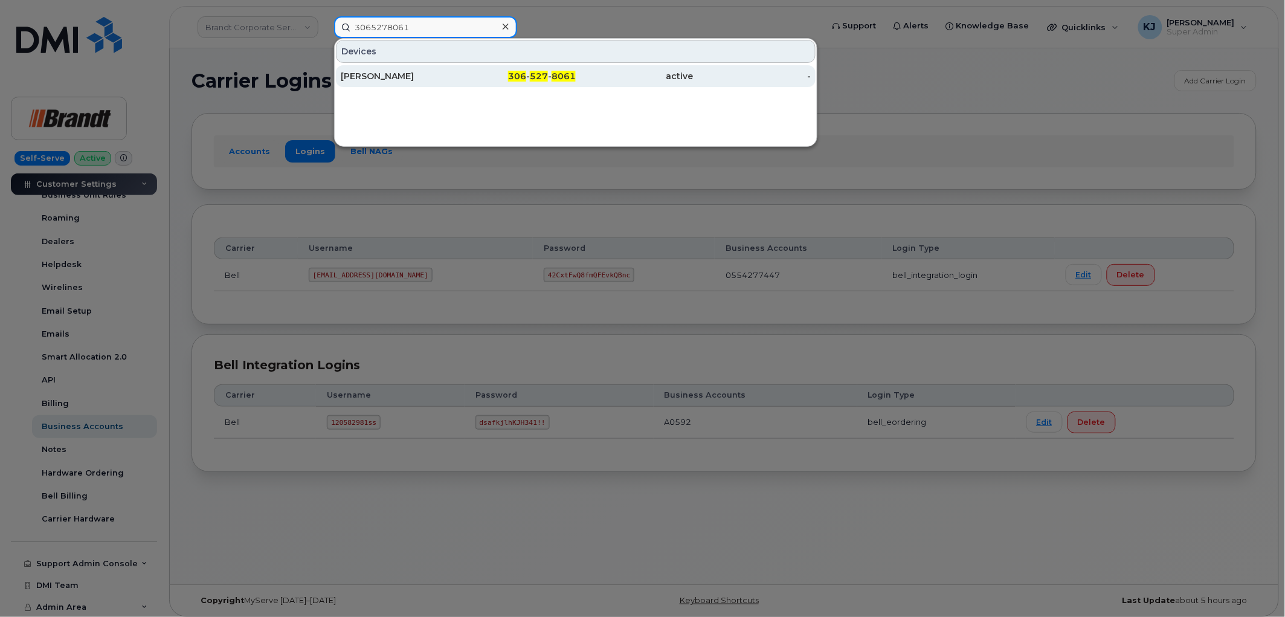
type input "3065278061"
click at [424, 70] on div "[PERSON_NAME]" at bounding box center [400, 76] width 118 height 12
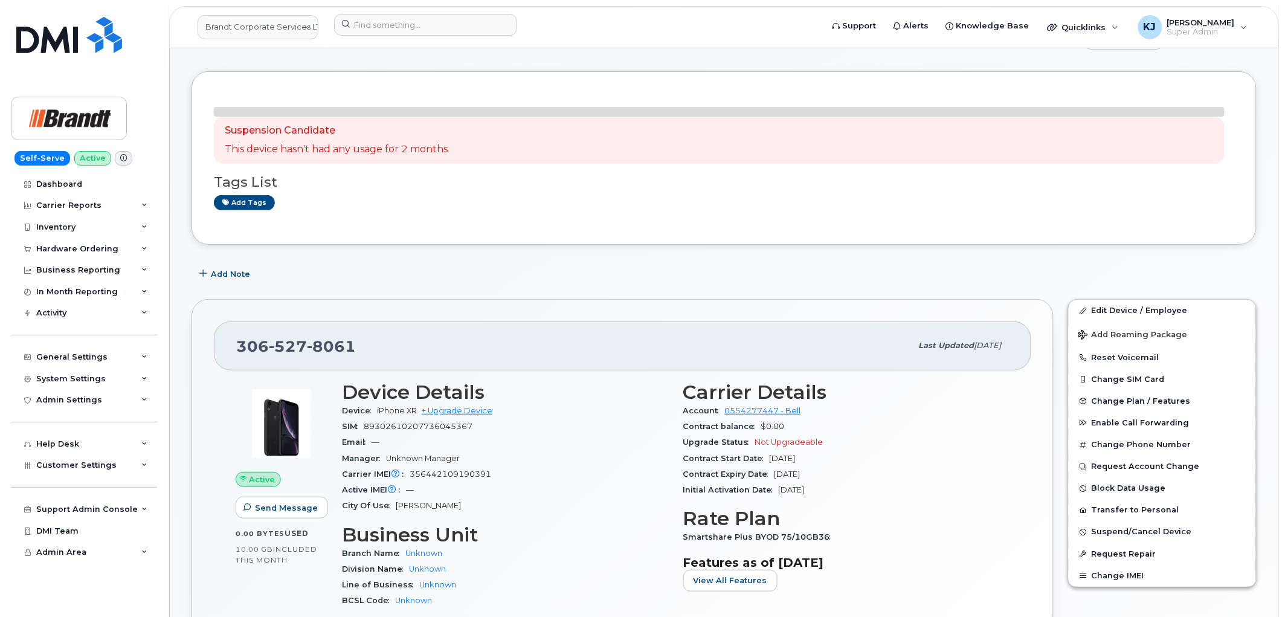
scroll to position [67, 0]
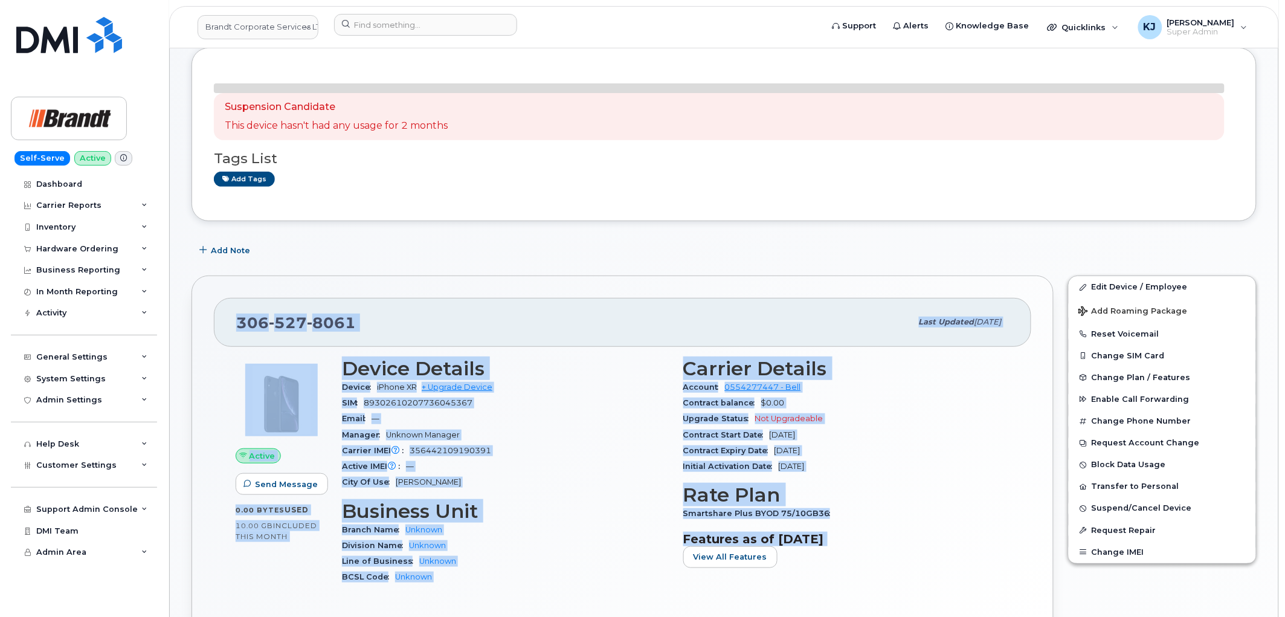
drag, startPoint x: 234, startPoint y: 316, endPoint x: 862, endPoint y: 570, distance: 677.6
click at [864, 567] on div "[PHONE_NUMBER] Last updated [DATE] Active Send Message 0.00 Bytes  used 10.00 G…" at bounding box center [623, 473] width 862 height 396
copy div "[PHONE_NUMBER] Last updated [DATE] Active Send Message 0.00 Bytes  used 10.00 G…"
